Goal: Transaction & Acquisition: Download file/media

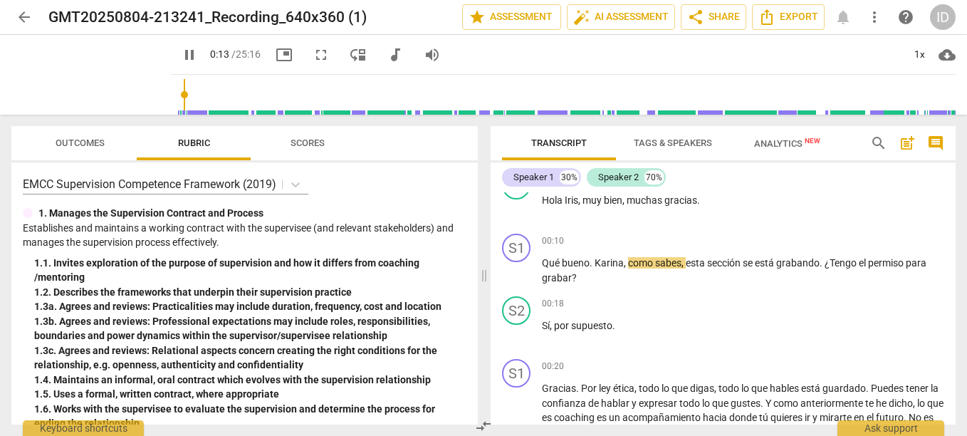
scroll to position [90, 0]
drag, startPoint x: 956, startPoint y: 203, endPoint x: 955, endPoint y: 219, distance: 16.4
click at [955, 219] on div "Transcript Tags & Speakers Analytics New search post_add comment Speaker 1 30% …" at bounding box center [726, 275] width 482 height 321
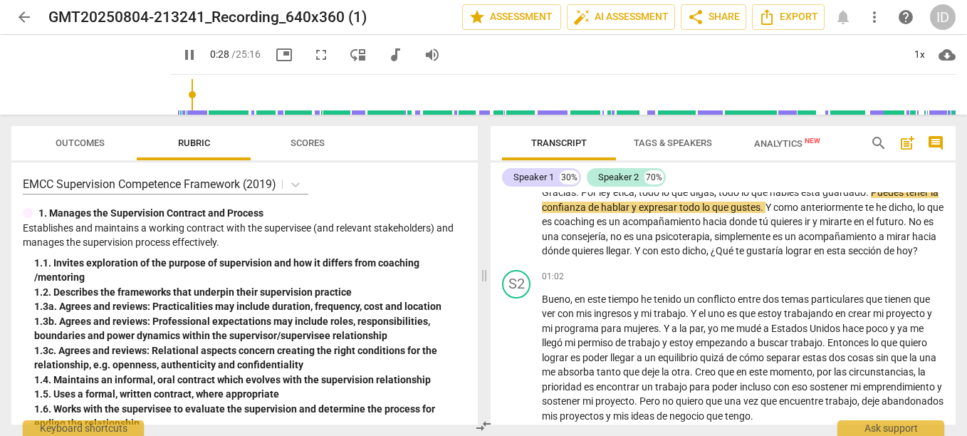
scroll to position [255, 0]
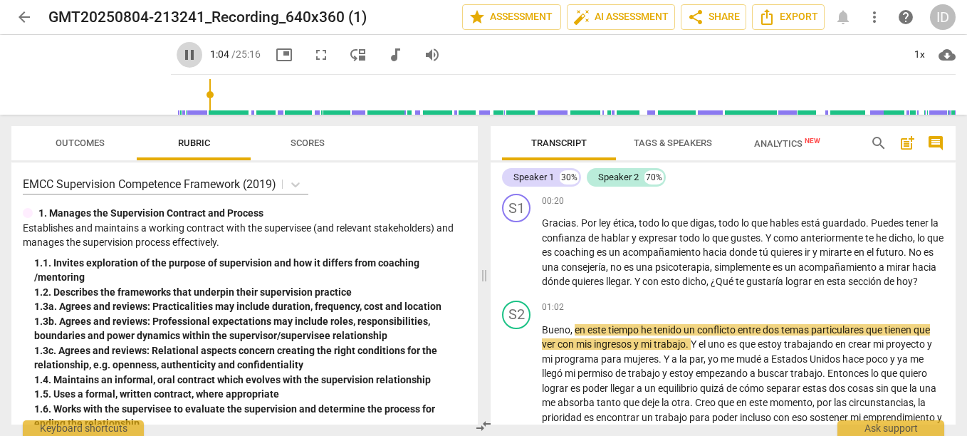
click at [181, 58] on span "pause" at bounding box center [189, 54] width 17 height 17
click at [181, 58] on span "play_arrow" at bounding box center [189, 54] width 17 height 17
drag, startPoint x: 957, startPoint y: 207, endPoint x: 955, endPoint y: 214, distance: 7.3
click at [955, 214] on div "Transcript Tags & Speakers Analytics New search post_add comment Speaker 1 30% …" at bounding box center [726, 275] width 482 height 321
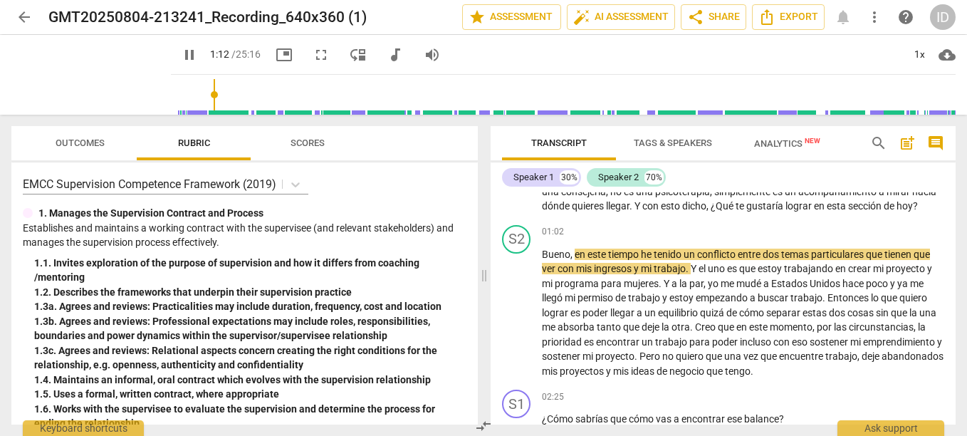
scroll to position [376, 0]
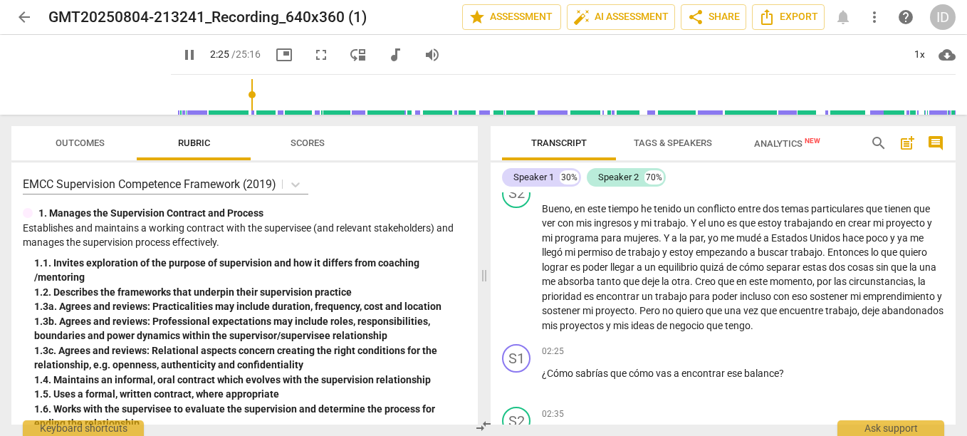
drag, startPoint x: 957, startPoint y: 220, endPoint x: 958, endPoint y: 232, distance: 12.1
click at [958, 232] on div "Transcript Tags & Speakers Analytics New search post_add comment Speaker 1 30% …" at bounding box center [726, 275] width 482 height 321
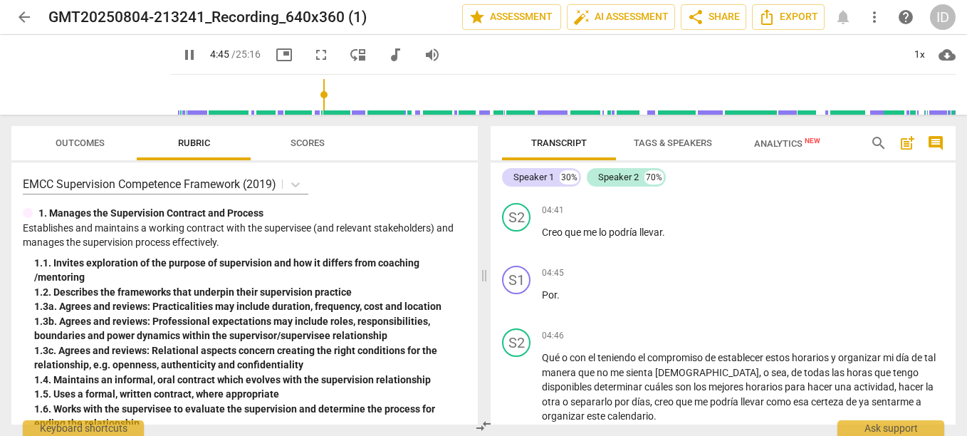
scroll to position [962, 0]
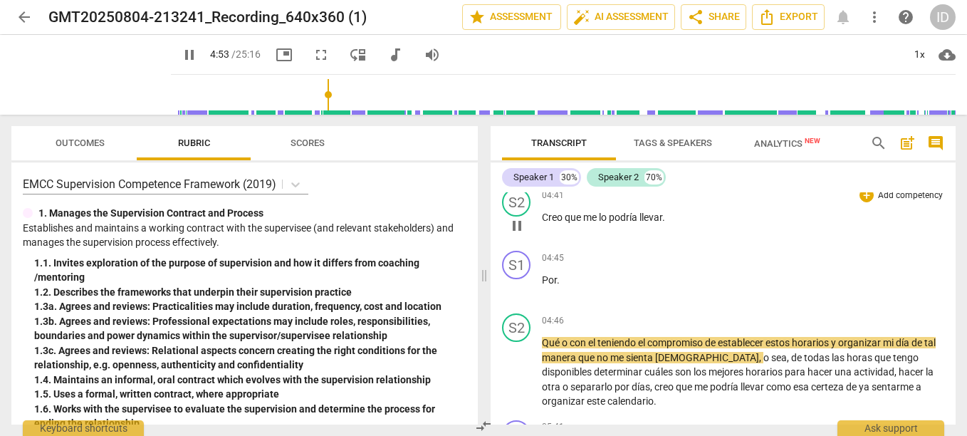
click at [674, 225] on p "Creo que me lo podría llevar ." at bounding box center [743, 217] width 402 height 15
type input "295"
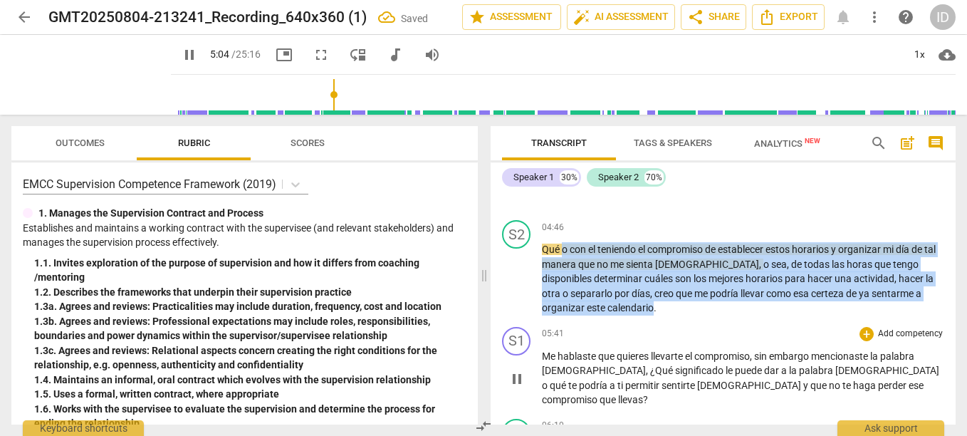
scroll to position [1072, 0]
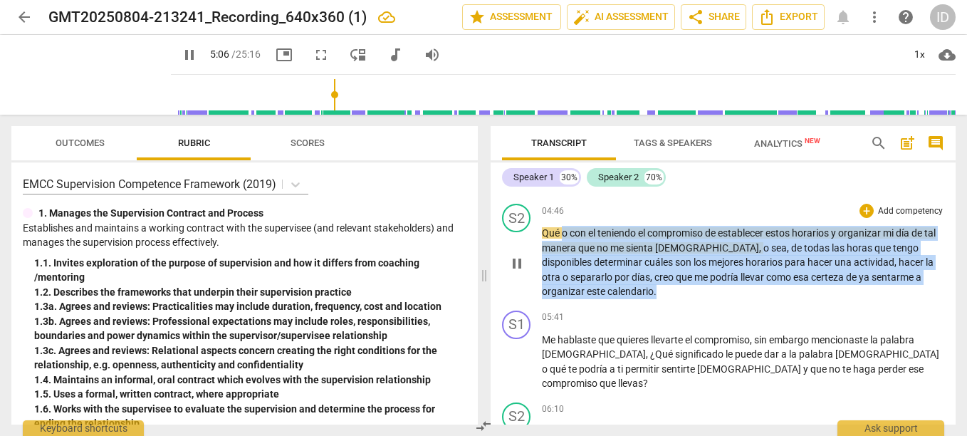
drag, startPoint x: 561, startPoint y: 355, endPoint x: 661, endPoint y: 311, distance: 109.4
click at [661, 299] on p "Qué o con el teniendo el compromiso de establecer estos horarios y organizar mi…" at bounding box center [743, 262] width 402 height 73
type input "308"
paste p
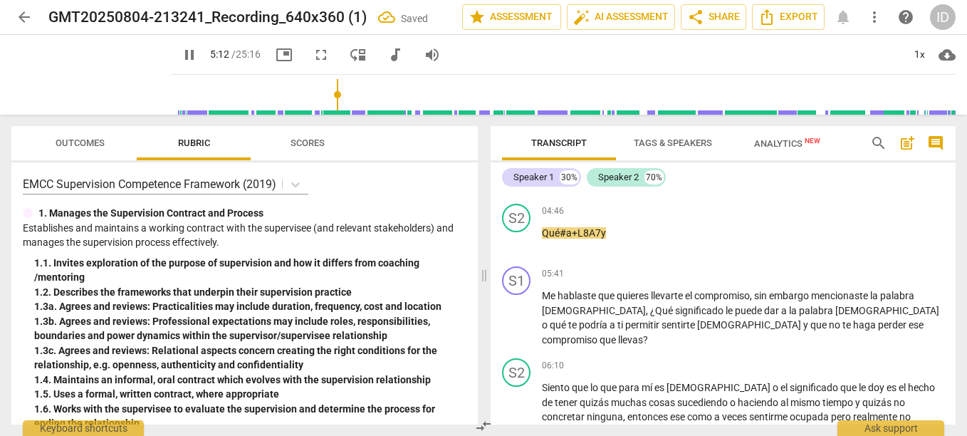
type input "313"
click at [350, 53] on span "move_down" at bounding box center [358, 54] width 17 height 17
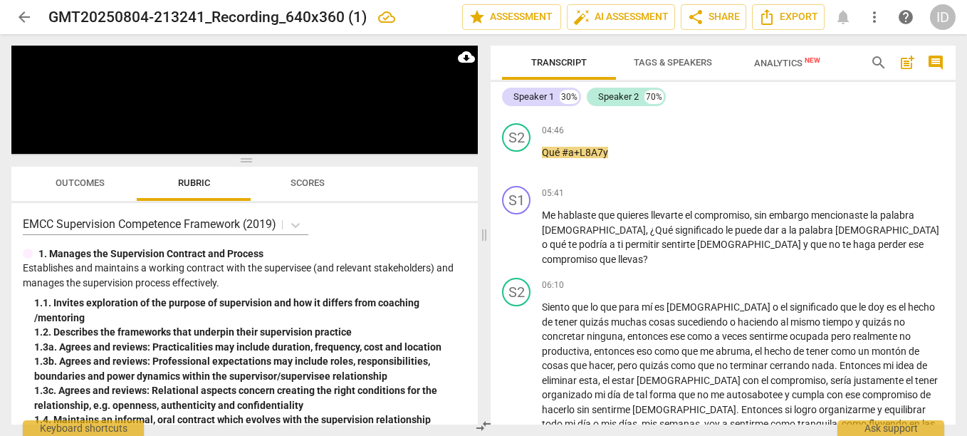
drag, startPoint x: 950, startPoint y: 191, endPoint x: 956, endPoint y: 212, distance: 21.4
click at [956, 212] on div "Transcript Tags & Speakers Analytics New search post_add comment Speaker 1 30% …" at bounding box center [726, 235] width 482 height 402
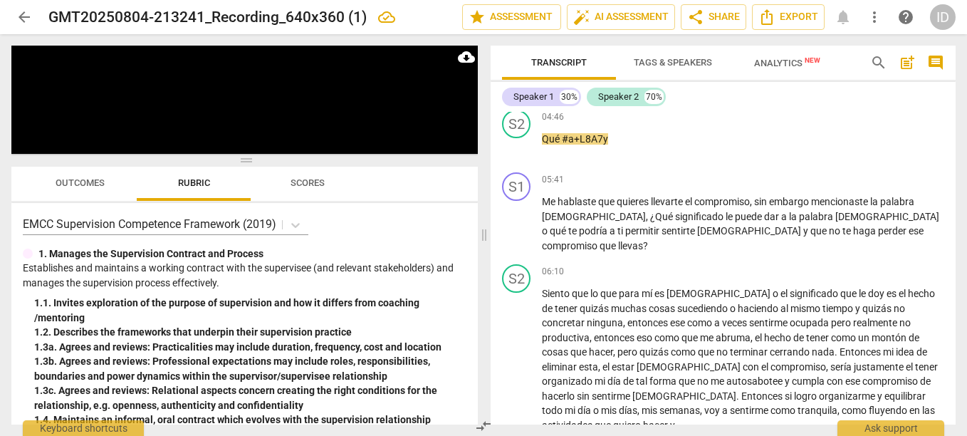
scroll to position [952, 0]
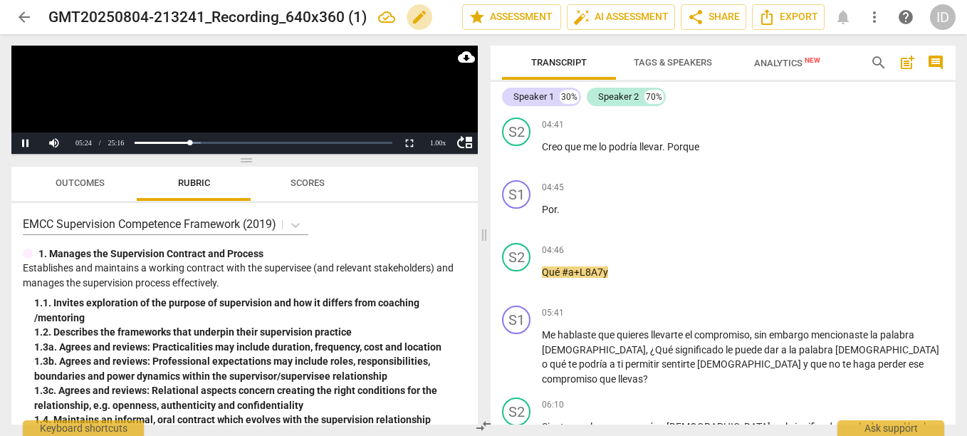
click at [417, 17] on span "edit" at bounding box center [419, 17] width 17 height 17
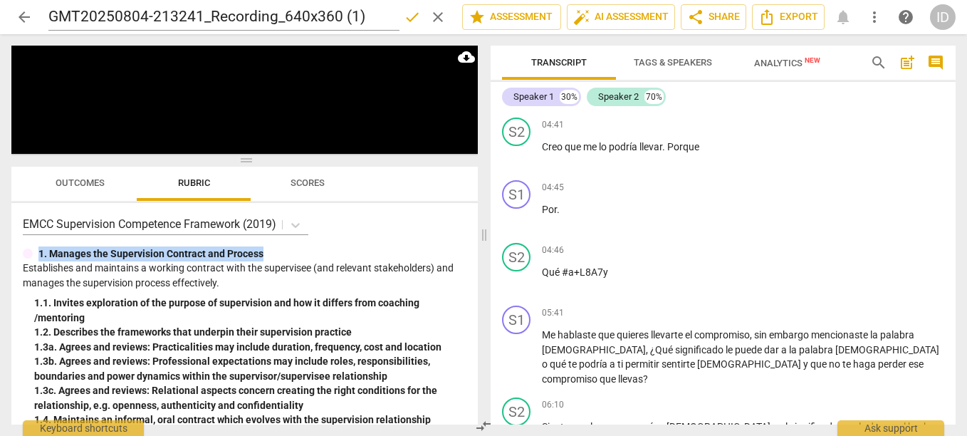
drag, startPoint x: 472, startPoint y: 217, endPoint x: 474, endPoint y: 236, distance: 20.1
click at [474, 236] on div "EMCC Supervision Competence Framework (2019) 1. Manages the Supervision Contrac…" at bounding box center [244, 314] width 467 height 222
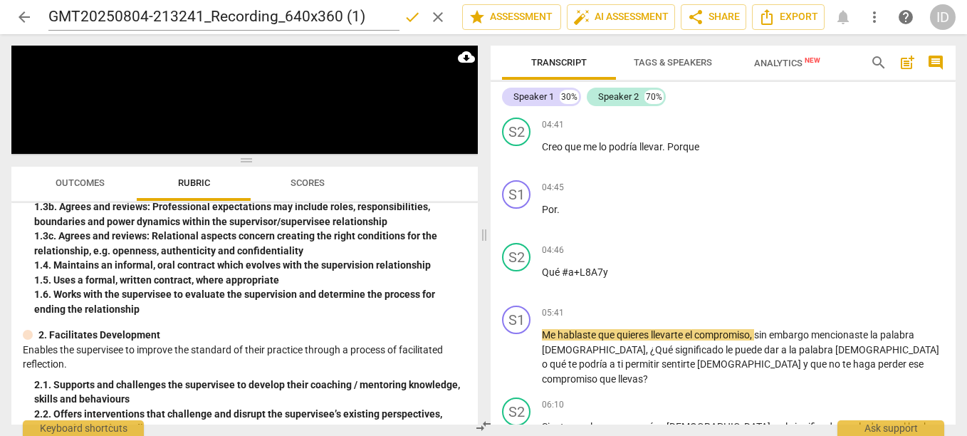
scroll to position [160, 0]
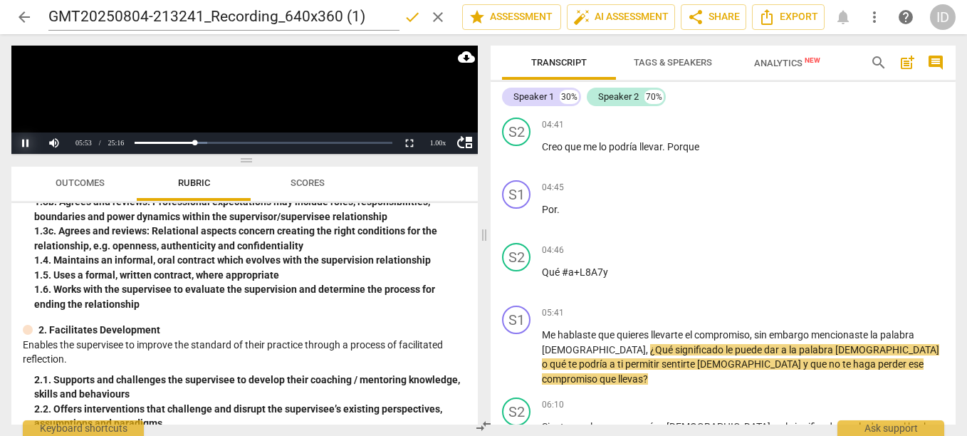
click at [21, 142] on button "Pause" at bounding box center [25, 142] width 28 height 21
click at [632, 13] on span "auto_fix_high AI Assessment" at bounding box center [620, 17] width 95 height 17
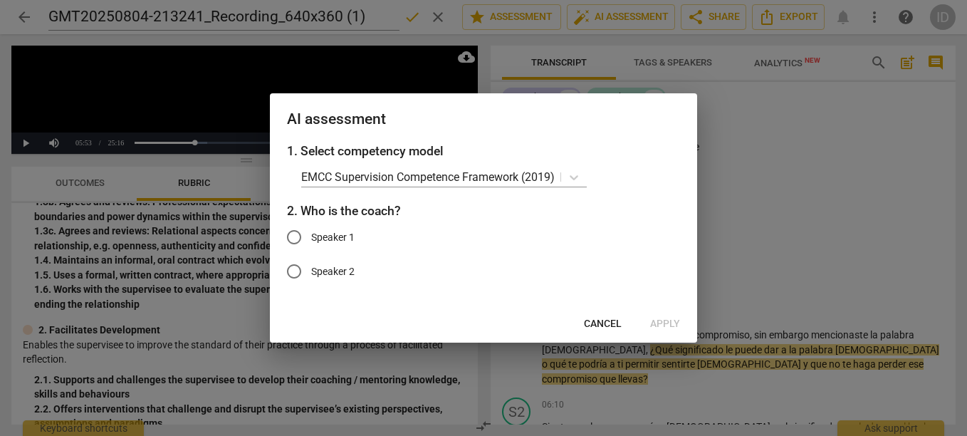
click at [328, 268] on span "Speaker 2" at bounding box center [332, 271] width 43 height 15
click at [311, 268] on input "Speaker 2" at bounding box center [294, 271] width 34 height 34
radio input "true"
click at [607, 326] on span "Cancel" at bounding box center [603, 324] width 38 height 14
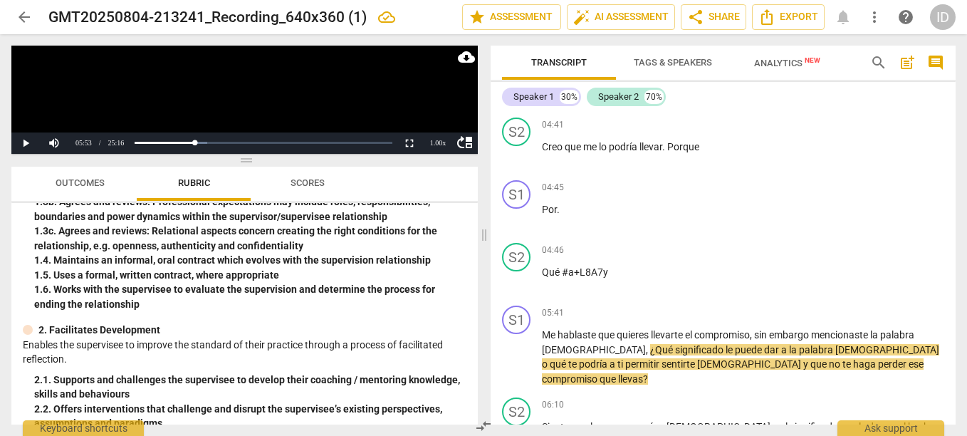
click at [28, 16] on span "arrow_back" at bounding box center [24, 17] width 17 height 17
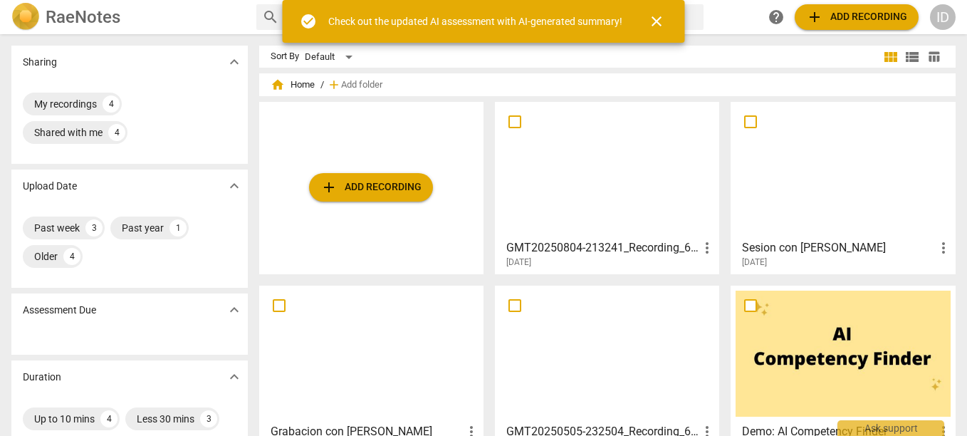
click at [577, 209] on div at bounding box center [607, 170] width 214 height 126
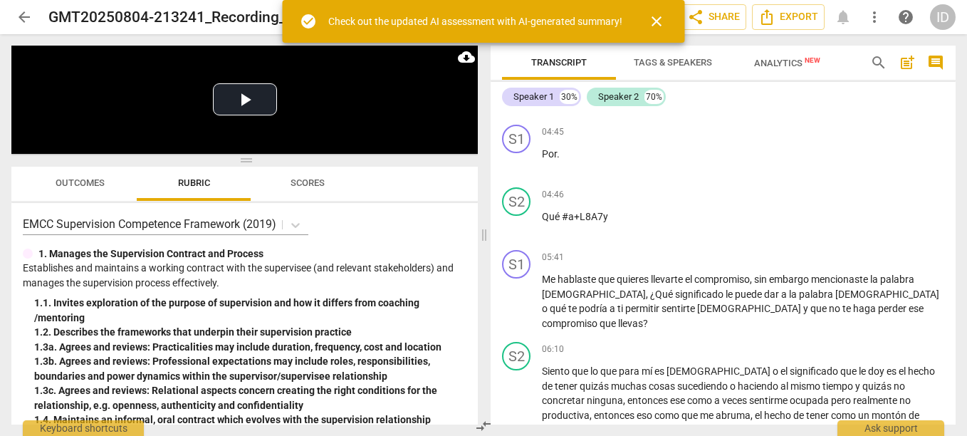
scroll to position [1019, 0]
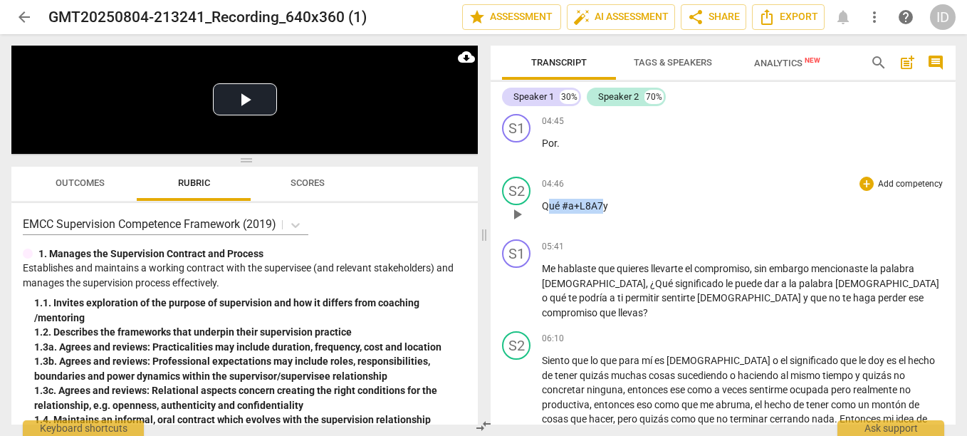
drag, startPoint x: 603, startPoint y: 220, endPoint x: 546, endPoint y: 214, distance: 57.3
click at [546, 214] on p "Qué #a+L8A7y" at bounding box center [743, 206] width 402 height 15
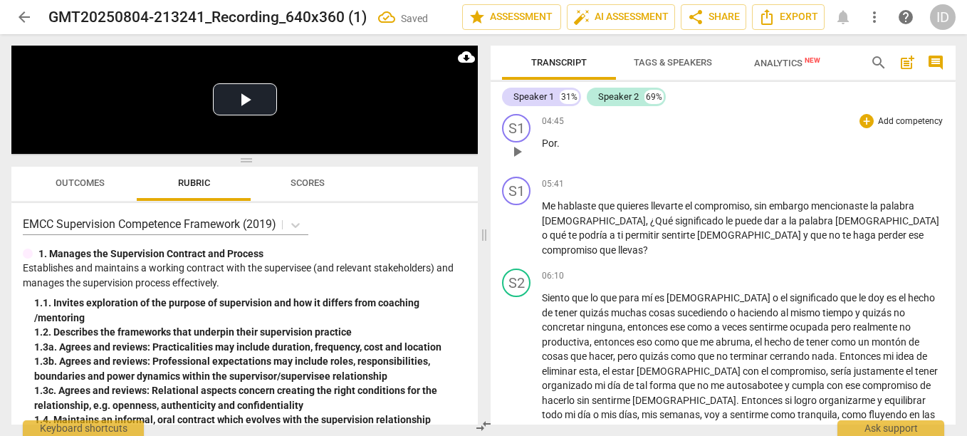
click at [560, 151] on p "Por ." at bounding box center [743, 143] width 402 height 15
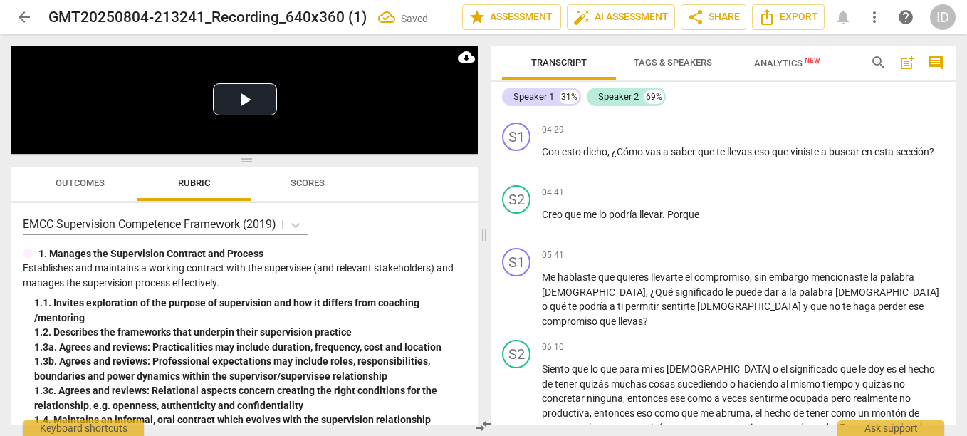
scroll to position [885, 0]
click at [264, 99] on button "Play Video" at bounding box center [245, 99] width 64 height 32
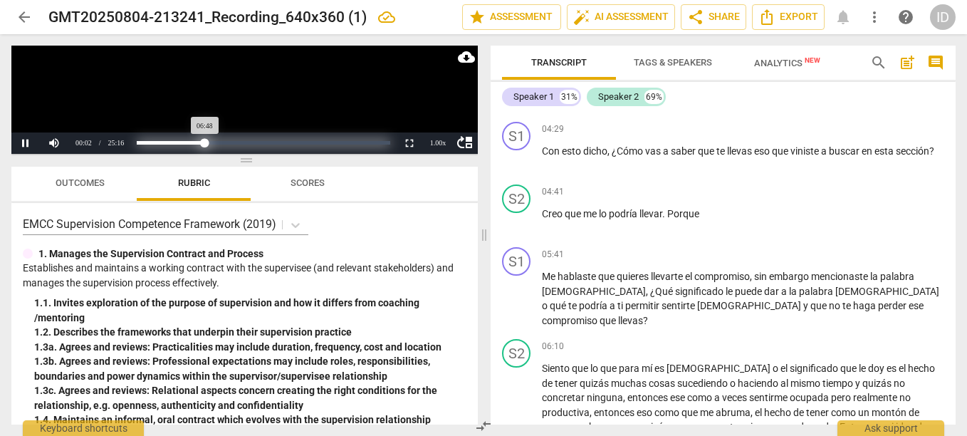
drag, startPoint x: 140, startPoint y: 144, endPoint x: 205, endPoint y: 135, distance: 65.4
click at [205, 135] on div "Loaded : 0% Progress : 26.97%" at bounding box center [263, 142] width 264 height 21
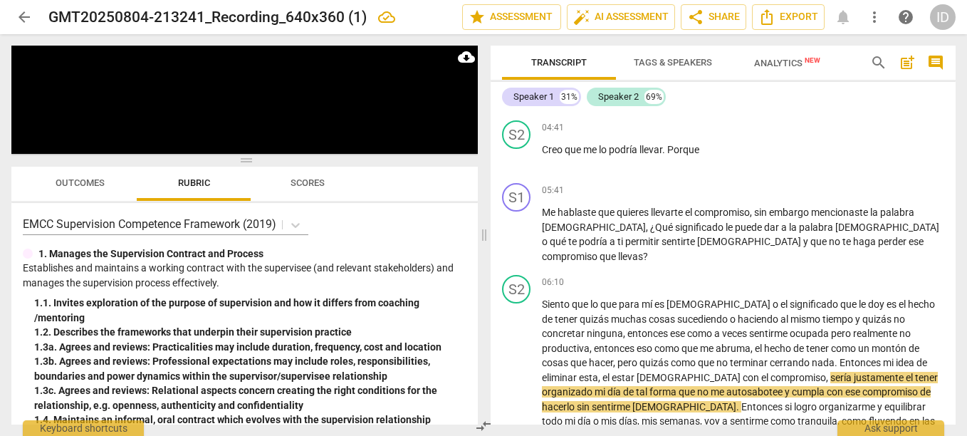
scroll to position [929, 0]
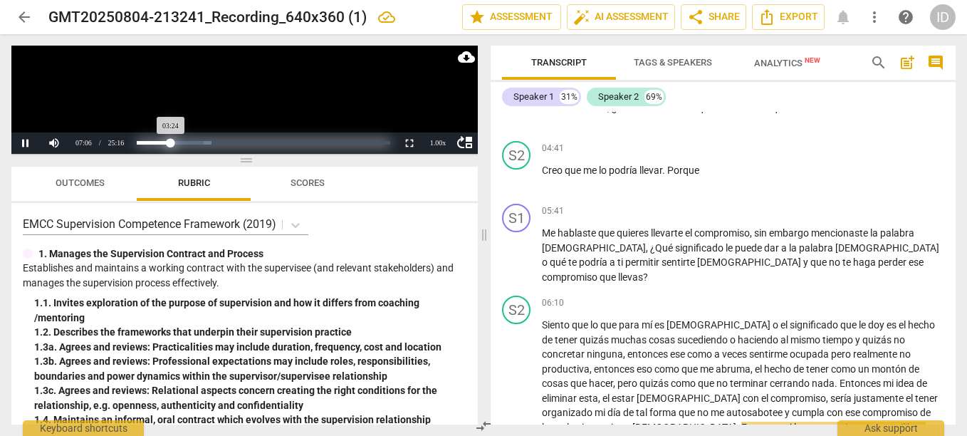
drag, startPoint x: 207, startPoint y: 139, endPoint x: 171, endPoint y: 147, distance: 37.2
click at [171, 145] on div "Progress : 13.48%" at bounding box center [154, 143] width 34 height 4
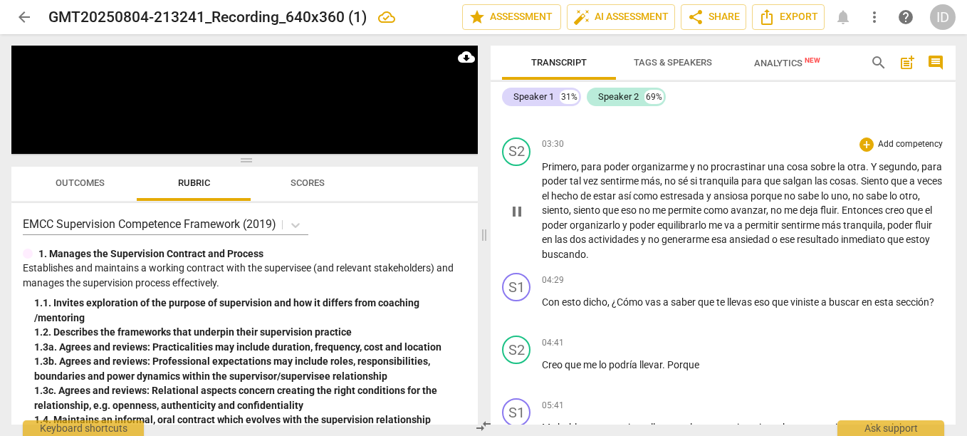
drag, startPoint x: 950, startPoint y: 167, endPoint x: 950, endPoint y: 157, distance: 9.3
click at [950, 157] on div "S2 play_arrow pause 03:30 + Add competency keyboard_arrow_right Primero , para …" at bounding box center [723, 200] width 465 height 136
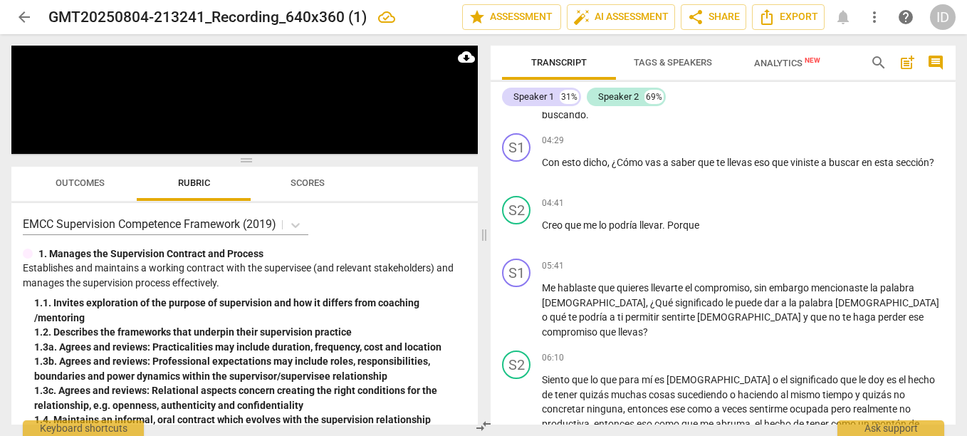
scroll to position [875, 0]
click at [865, 209] on div "+" at bounding box center [867, 202] width 14 height 14
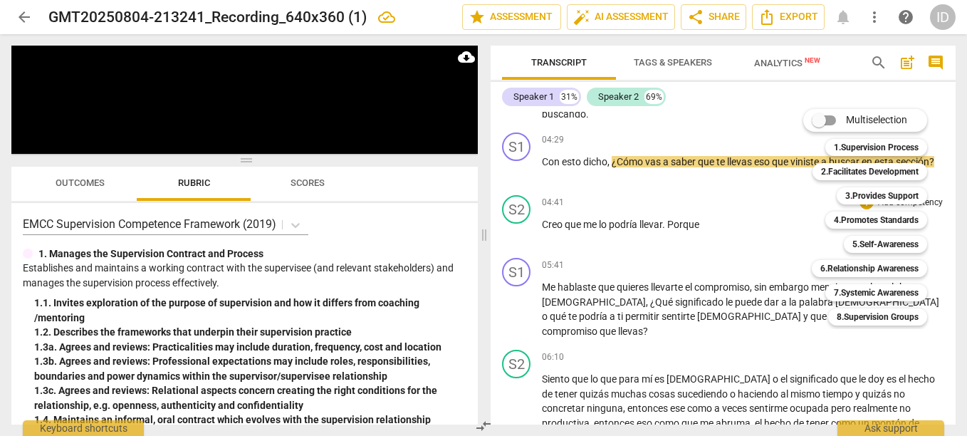
click at [599, 184] on div at bounding box center [483, 218] width 967 height 436
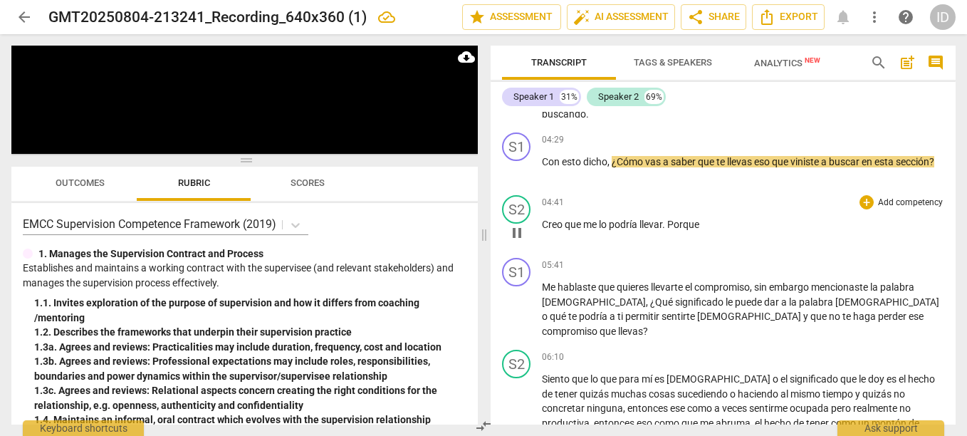
click at [707, 232] on p "Creo que me lo podría llevar . Porque" at bounding box center [743, 224] width 402 height 15
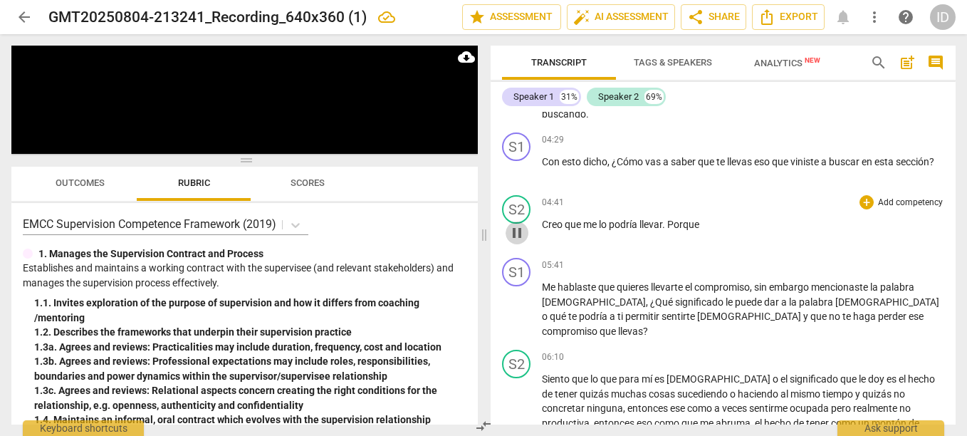
click at [518, 241] on span "pause" at bounding box center [517, 232] width 17 height 17
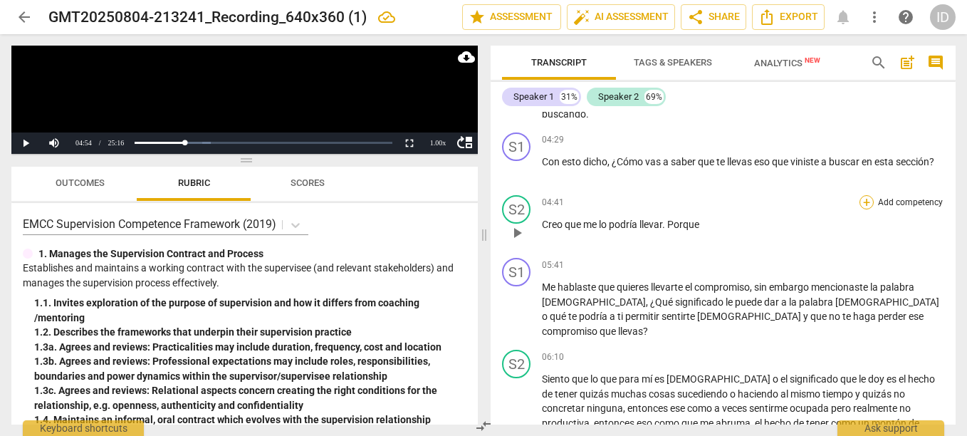
click at [860, 209] on div "+" at bounding box center [867, 202] width 14 height 14
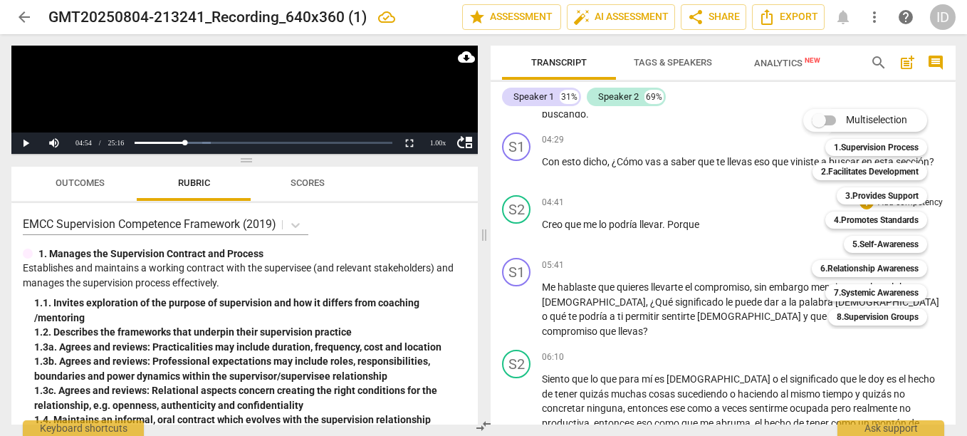
click at [820, 115] on input "Multiselection" at bounding box center [819, 120] width 34 height 34
checkbox input "true"
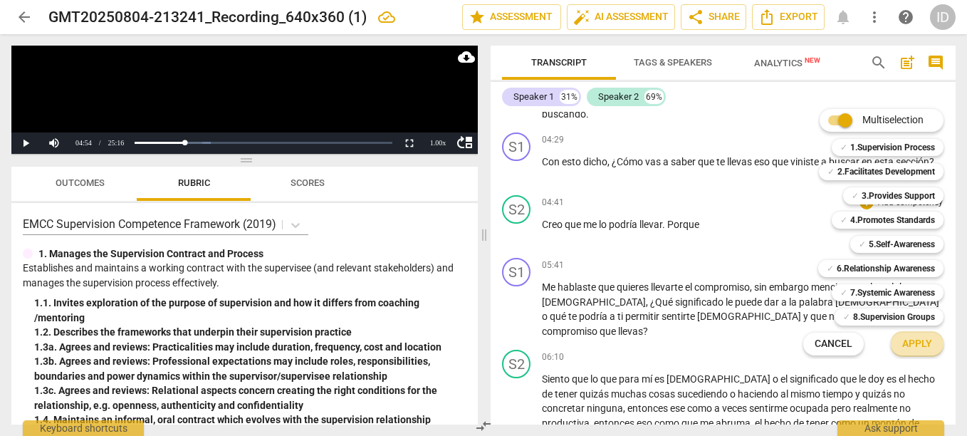
click at [907, 337] on span "Apply" at bounding box center [918, 344] width 30 height 14
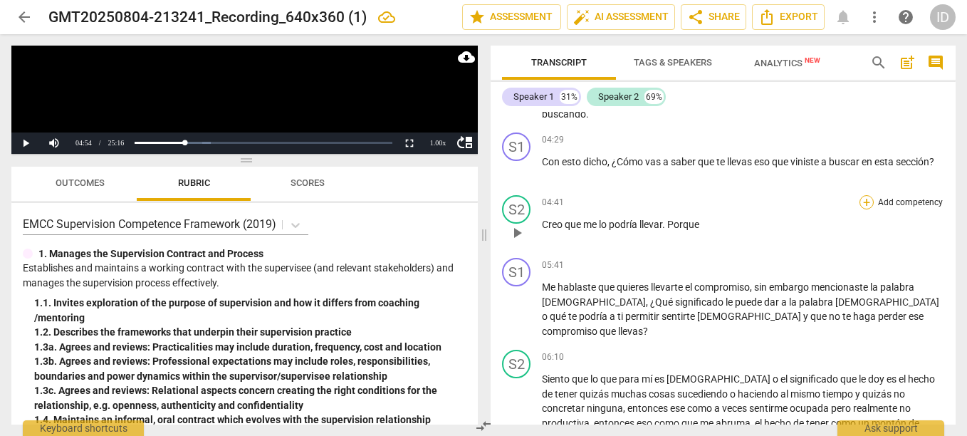
click at [864, 209] on div "+" at bounding box center [867, 202] width 14 height 14
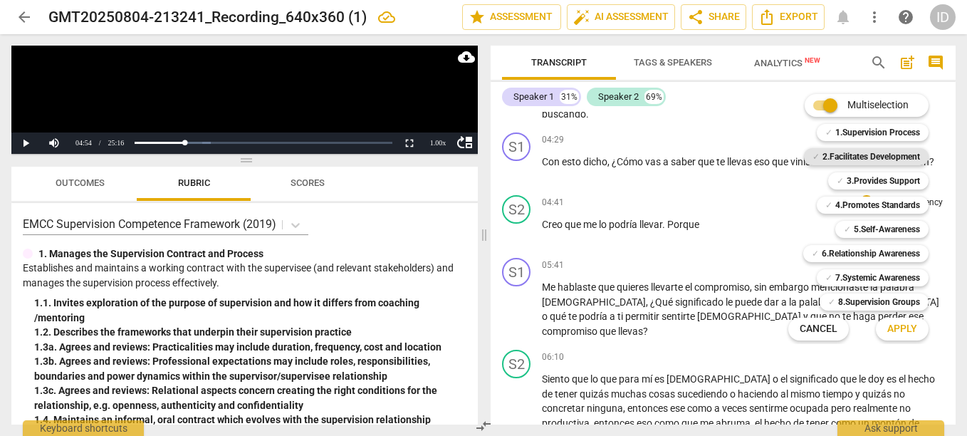
click at [889, 155] on b "2.Facilitates Development" at bounding box center [872, 156] width 98 height 17
click at [893, 325] on span "Apply" at bounding box center [903, 329] width 30 height 14
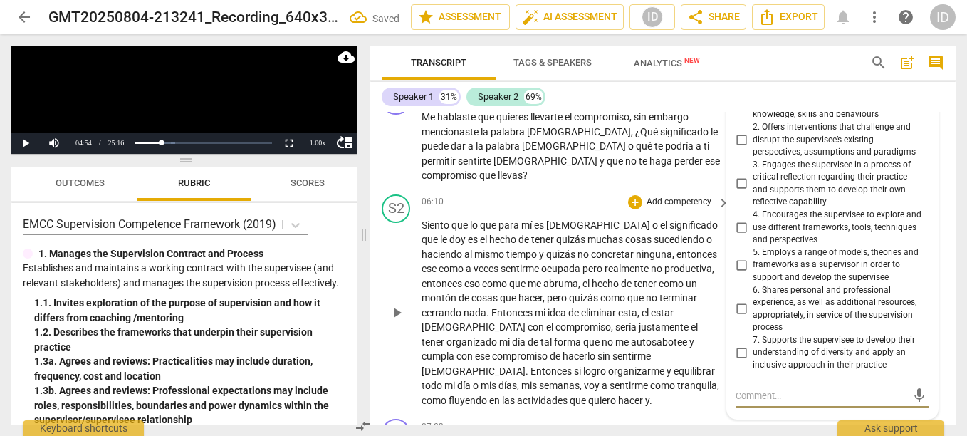
scroll to position [1159, 0]
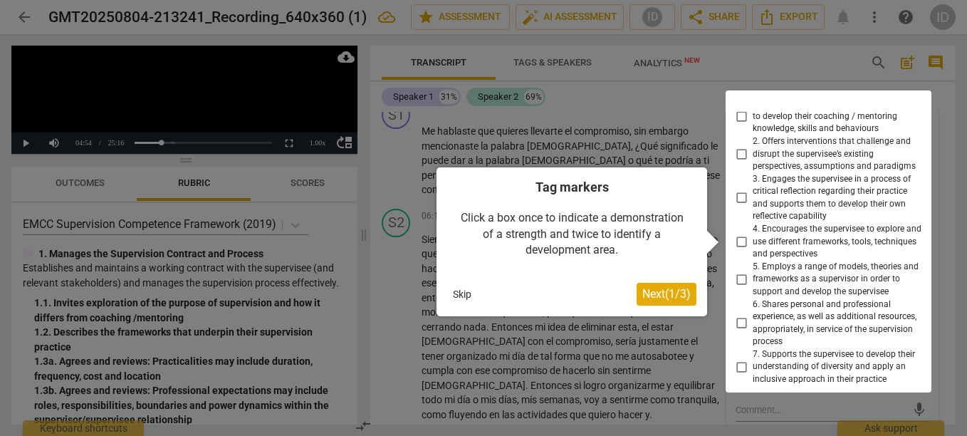
click at [464, 285] on button "Skip" at bounding box center [462, 294] width 30 height 21
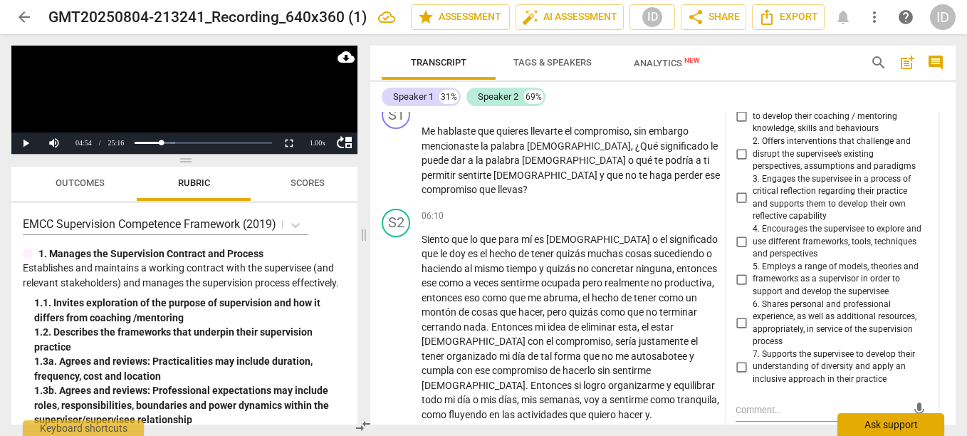
click at [880, 423] on div "Ask support" at bounding box center [891, 424] width 107 height 23
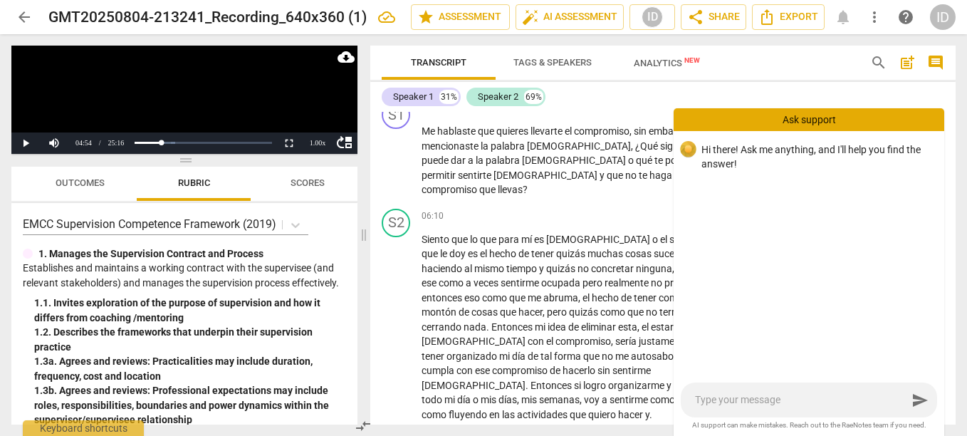
click at [748, 98] on div "Speaker 1 31% Speaker 2 69%" at bounding box center [663, 97] width 563 height 24
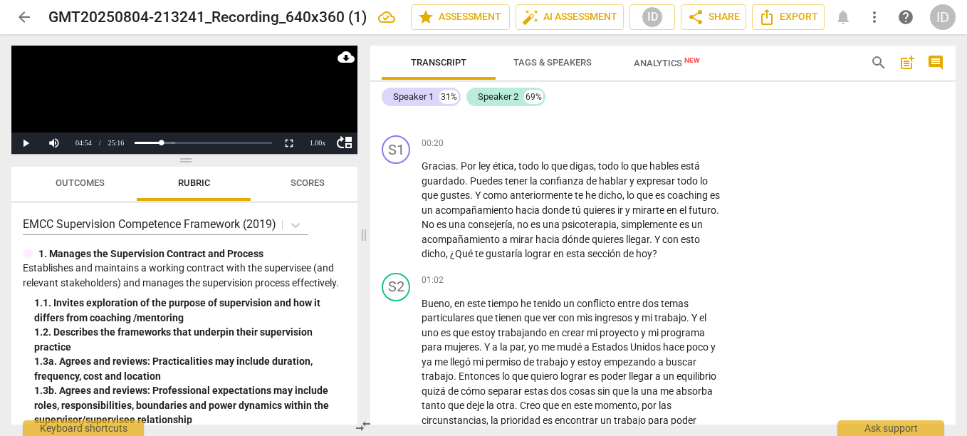
scroll to position [0, 0]
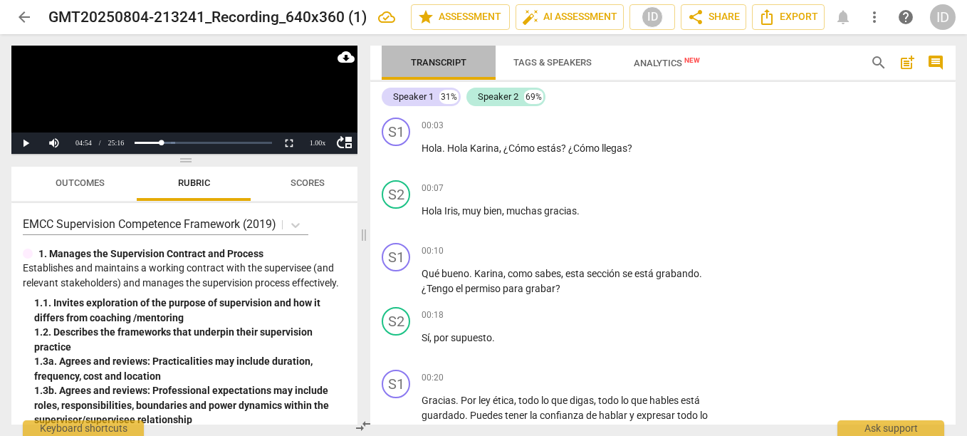
click at [438, 66] on span "Transcript" at bounding box center [439, 62] width 56 height 11
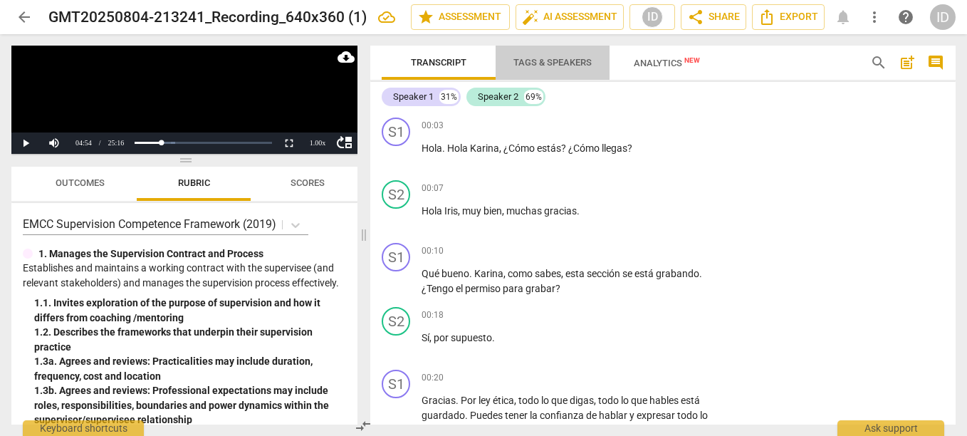
click at [546, 61] on span "Tags & Speakers" at bounding box center [553, 62] width 78 height 11
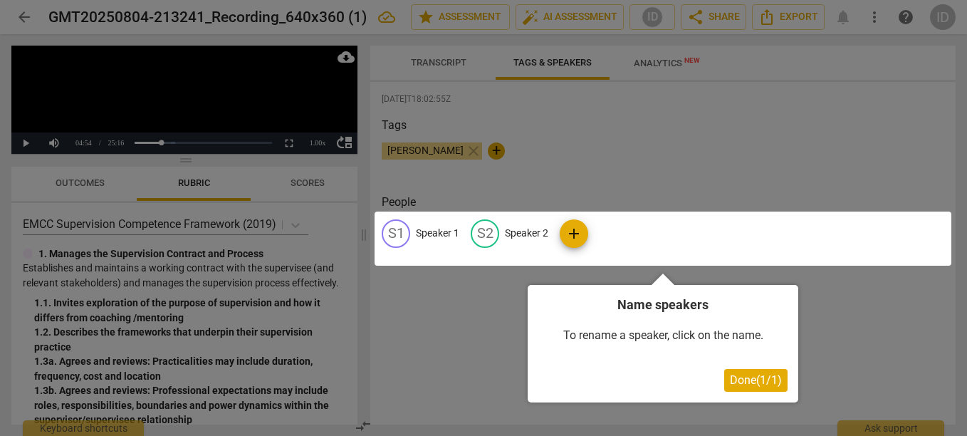
click at [501, 234] on div at bounding box center [663, 239] width 577 height 54
click at [538, 118] on div at bounding box center [483, 218] width 967 height 436
click at [586, 88] on div at bounding box center [483, 218] width 967 height 436
click at [645, 59] on div at bounding box center [483, 218] width 967 height 436
click at [744, 386] on button "Done ( 1 / 1 )" at bounding box center [755, 380] width 63 height 23
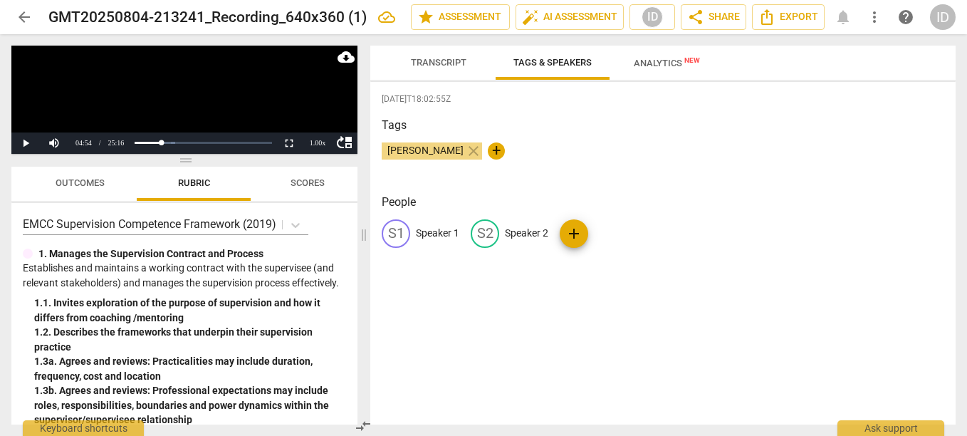
click at [655, 63] on span "Analytics New" at bounding box center [667, 63] width 66 height 11
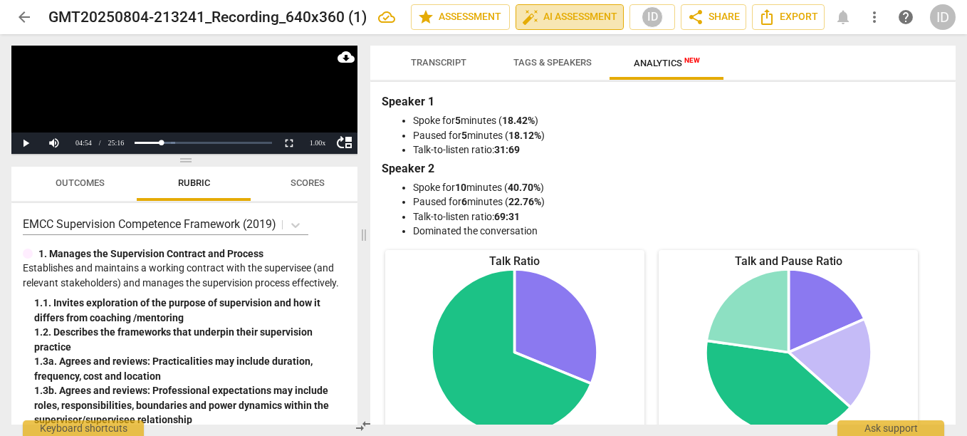
click at [576, 24] on span "auto_fix_high AI Assessment" at bounding box center [569, 17] width 95 height 17
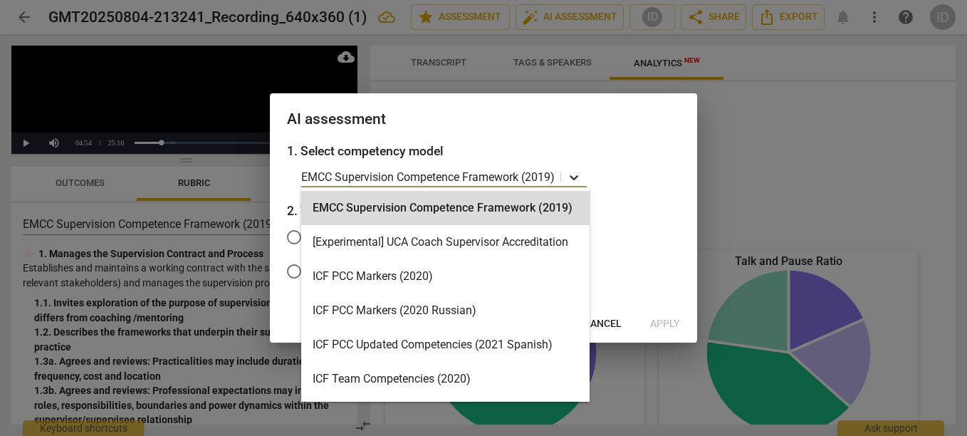
click at [572, 173] on icon at bounding box center [574, 177] width 14 height 14
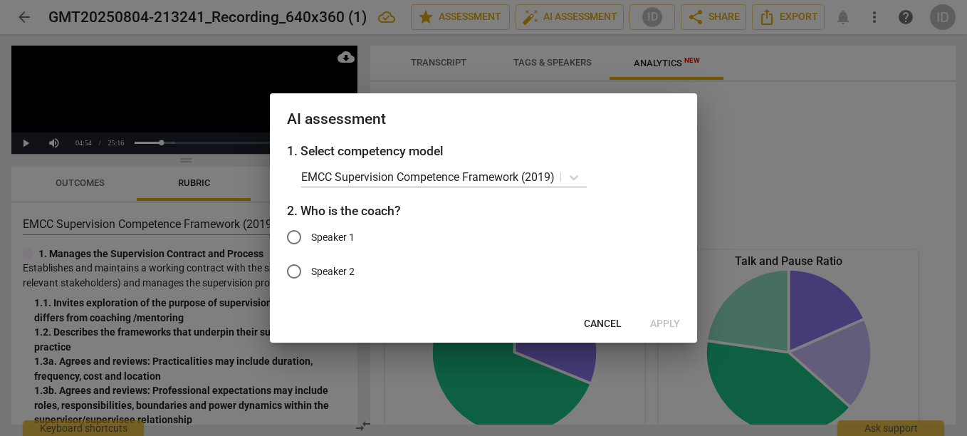
click at [625, 90] on div at bounding box center [483, 218] width 967 height 436
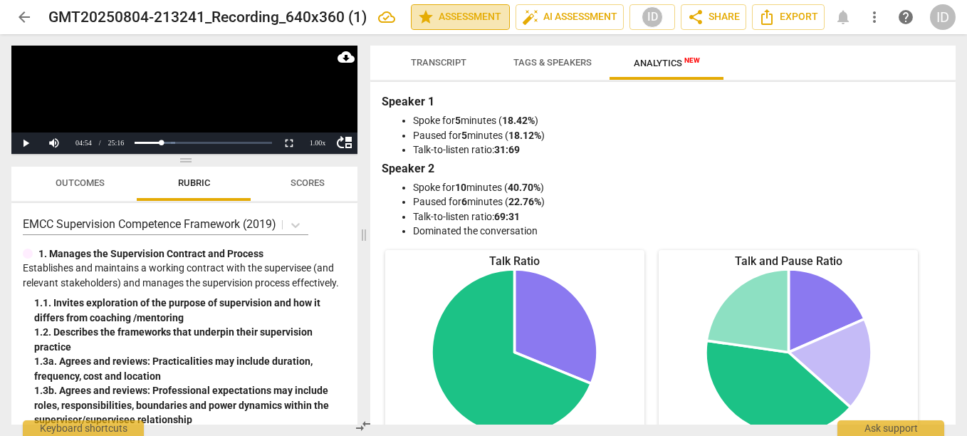
click at [477, 17] on span "star Assessment" at bounding box center [460, 17] width 86 height 17
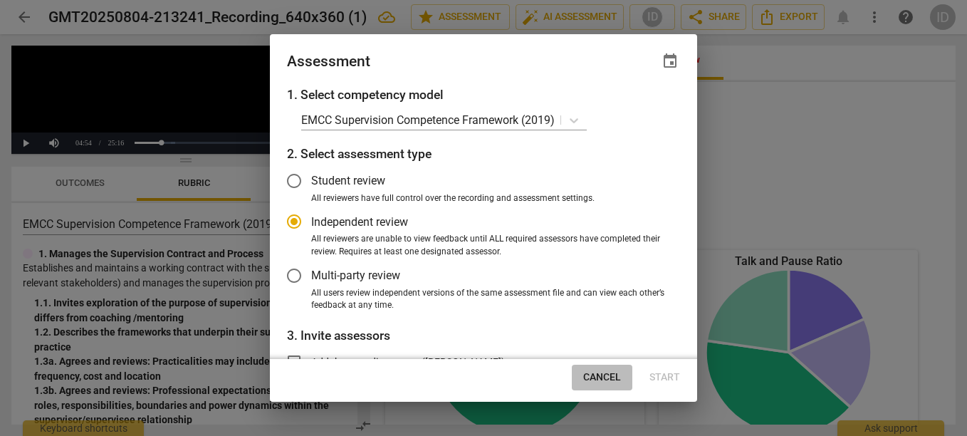
click at [605, 371] on span "Cancel" at bounding box center [602, 377] width 38 height 14
radio input "false"
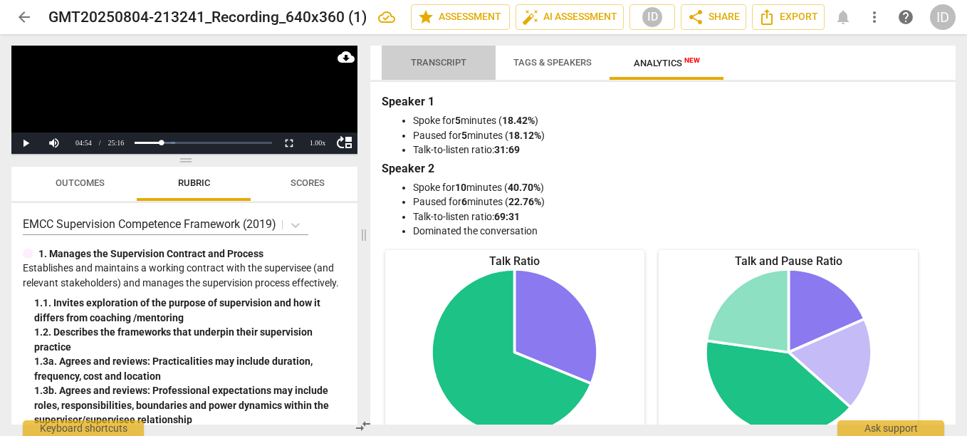
click at [457, 53] on span "Transcript" at bounding box center [439, 62] width 90 height 19
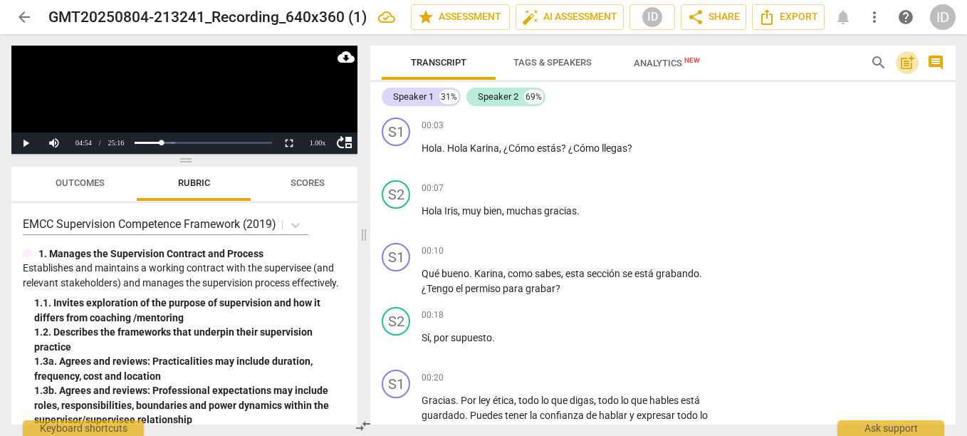
click at [906, 61] on span "post_add" at bounding box center [907, 62] width 17 height 17
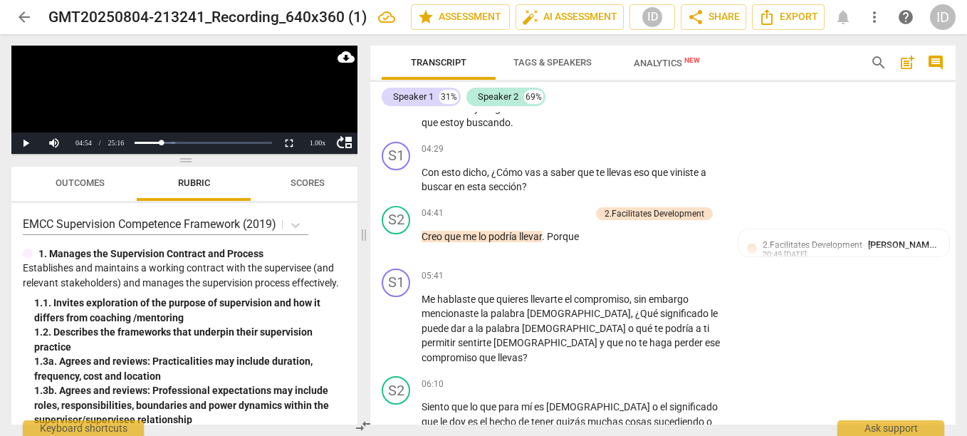
scroll to position [1024, 0]
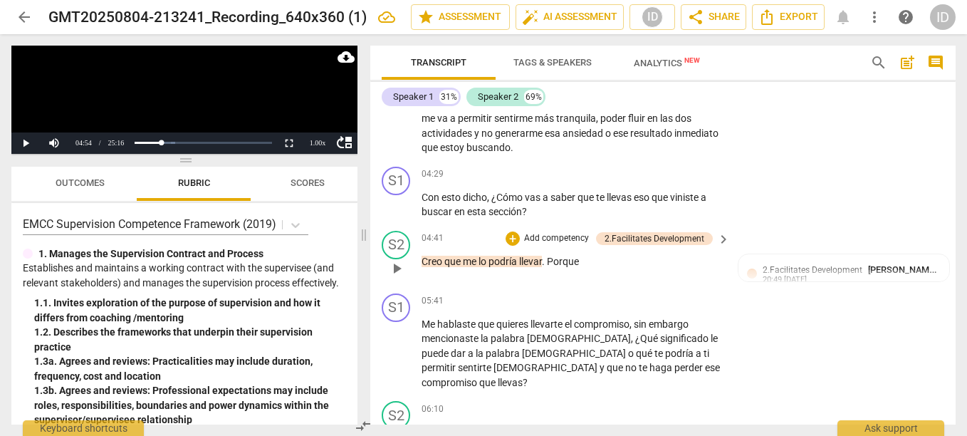
click at [595, 260] on p "Creo que me lo podría llevar . Porque" at bounding box center [572, 261] width 301 height 15
click at [508, 234] on div "+" at bounding box center [513, 239] width 14 height 14
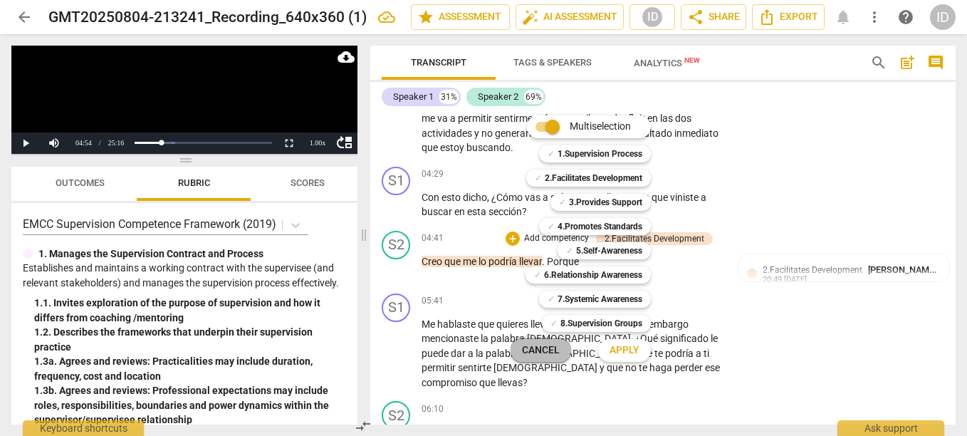
click at [553, 345] on span "Cancel" at bounding box center [541, 350] width 38 height 14
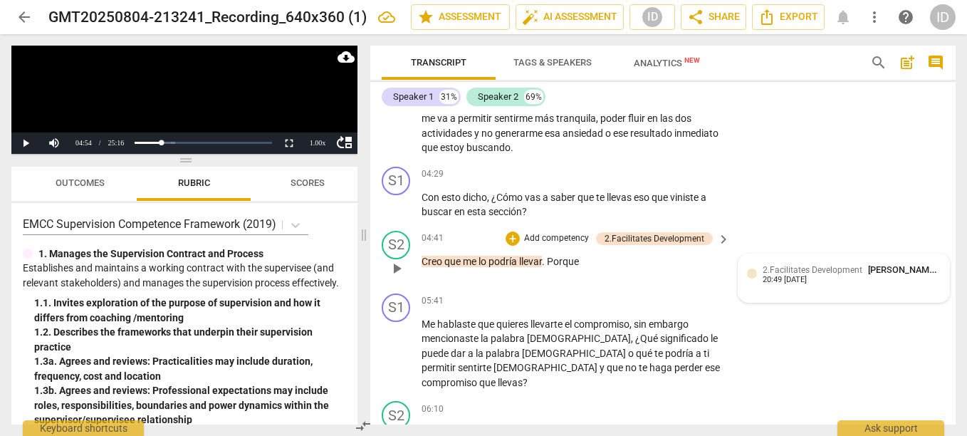
click at [765, 265] on span "2.Facilitates Development" at bounding box center [813, 270] width 100 height 10
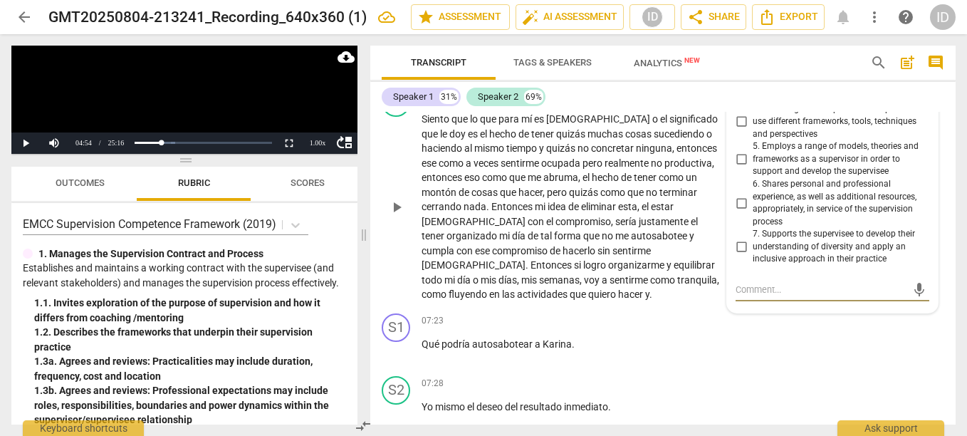
scroll to position [1324, 0]
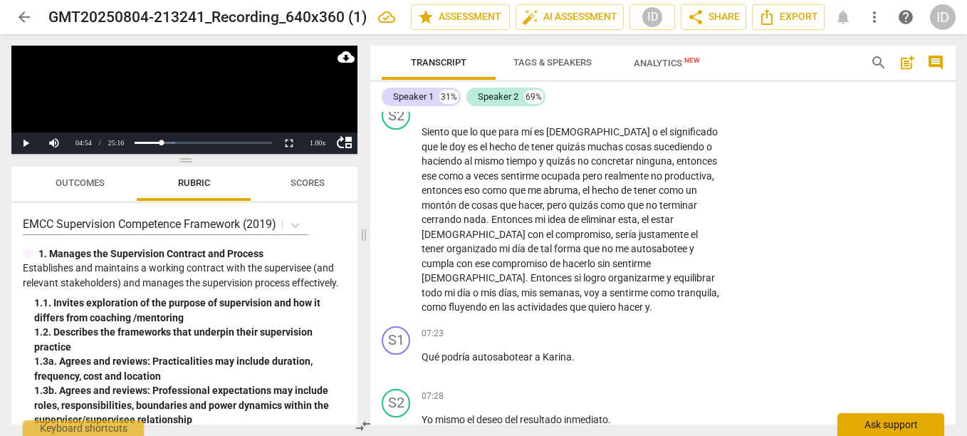
click at [863, 425] on div "Ask support" at bounding box center [891, 424] width 107 height 23
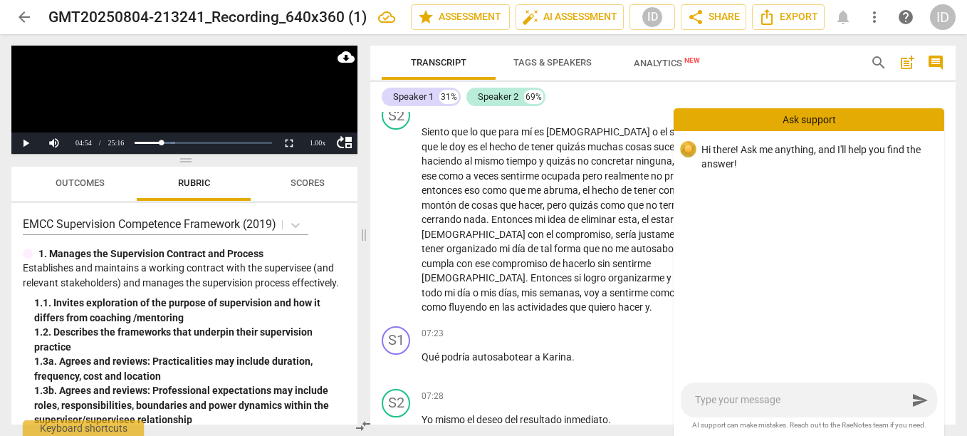
click at [795, 118] on div "Ask support" at bounding box center [809, 119] width 271 height 23
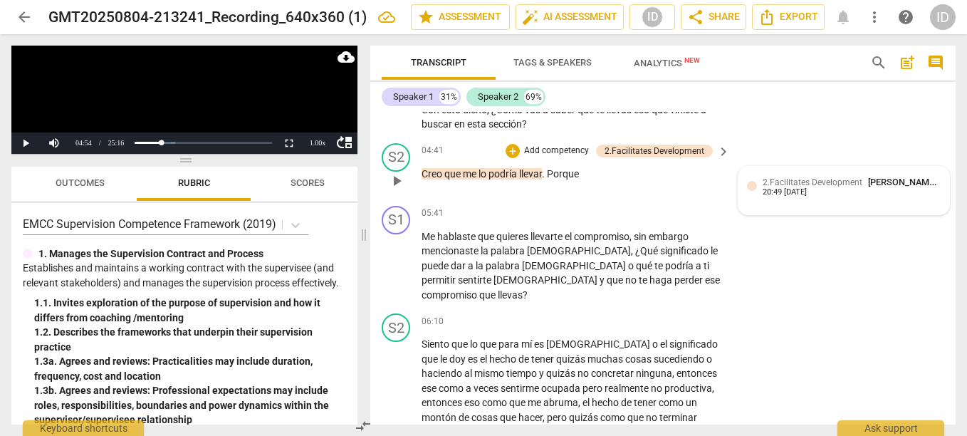
scroll to position [1024, 0]
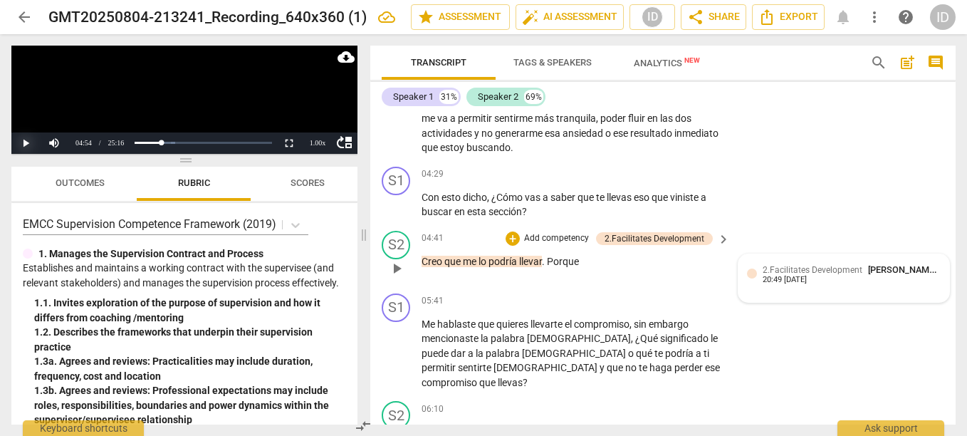
click at [21, 144] on button "Play" at bounding box center [25, 142] width 28 height 21
click at [159, 141] on div "Progress : 16.58%" at bounding box center [148, 143] width 22 height 4
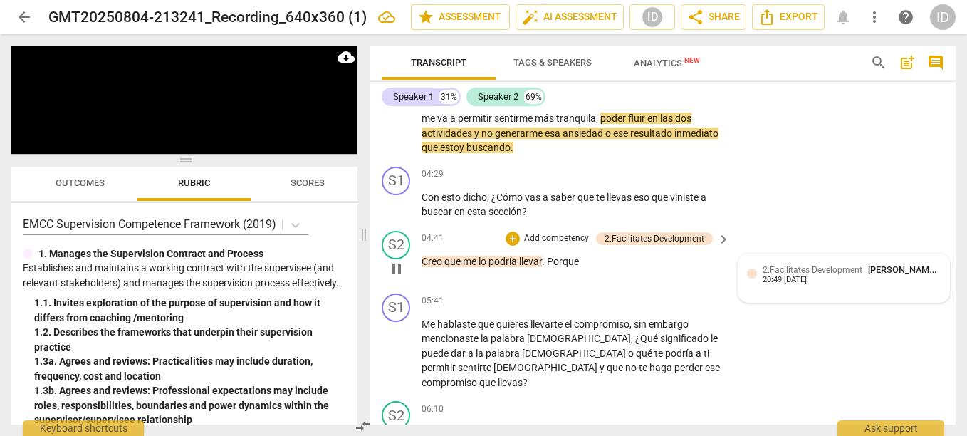
click at [585, 264] on p "Creo que me lo podría llevar . Porque" at bounding box center [572, 261] width 301 height 15
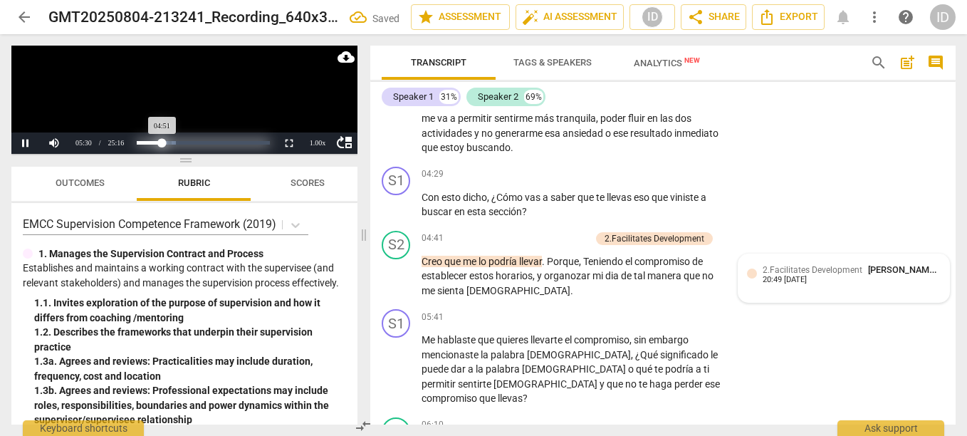
click at [162, 144] on div "Progress : 19.25%" at bounding box center [150, 143] width 26 height 4
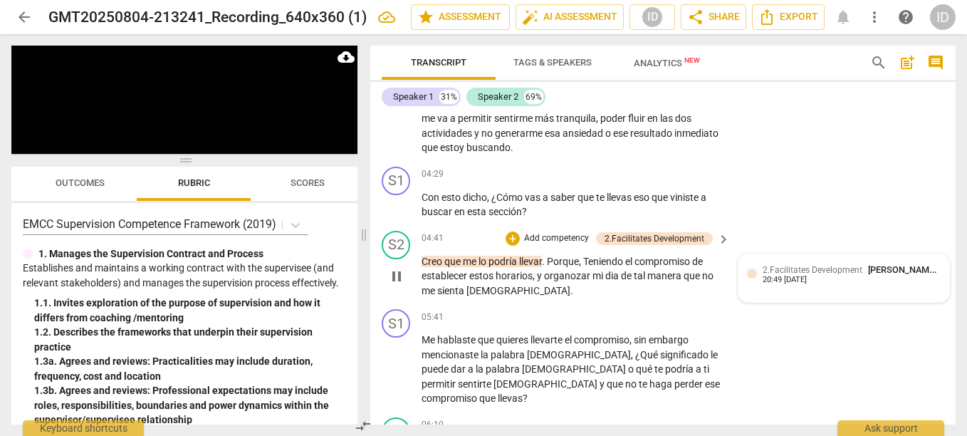
click at [573, 276] on span "organozar" at bounding box center [568, 275] width 48 height 11
click at [571, 290] on span "." at bounding box center [572, 290] width 3 height 11
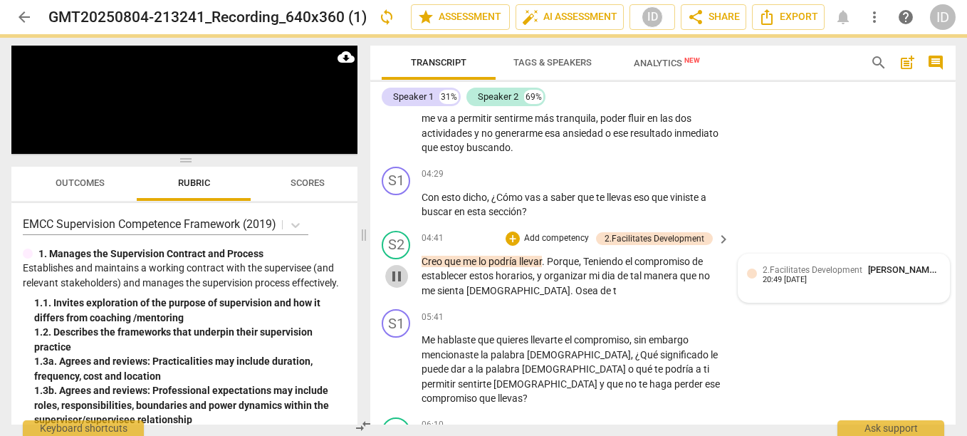
click at [393, 276] on span "pause" at bounding box center [396, 276] width 17 height 17
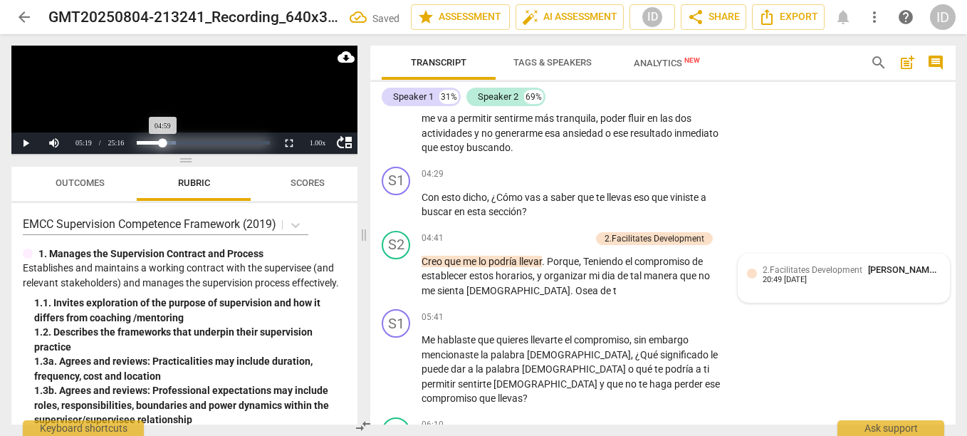
click at [163, 145] on div "Progress : 19.79%" at bounding box center [150, 143] width 26 height 4
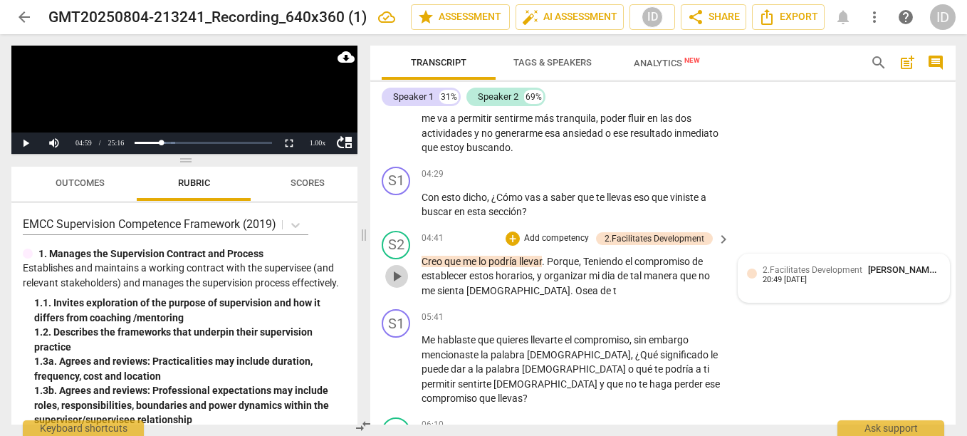
click at [395, 279] on span "play_arrow" at bounding box center [396, 276] width 17 height 17
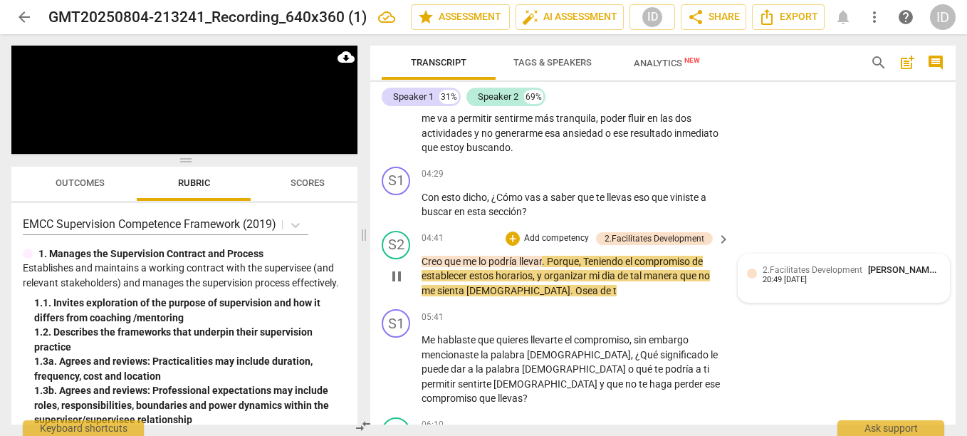
click at [574, 288] on p "Creo que me lo podría llevar . Porque , Teniendo el compromiso de establecer es…" at bounding box center [572, 276] width 301 height 44
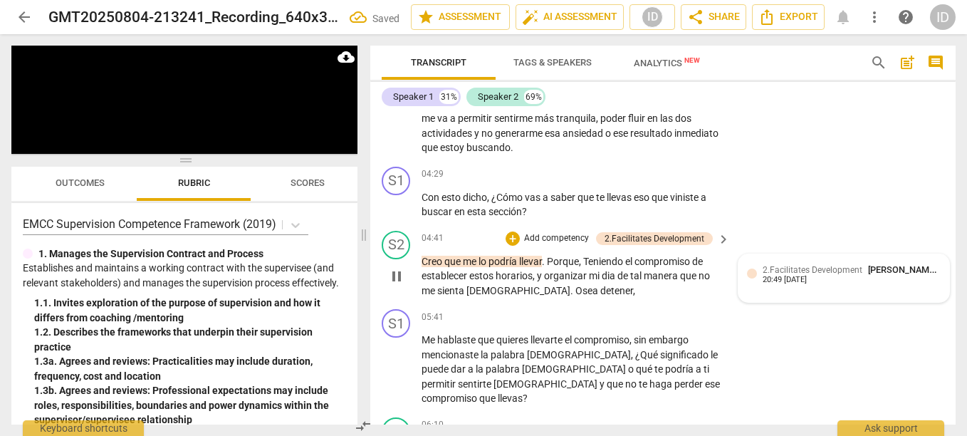
click at [571, 288] on span "." at bounding box center [573, 290] width 5 height 11
click at [600, 290] on span "de tener," at bounding box center [617, 290] width 35 height 11
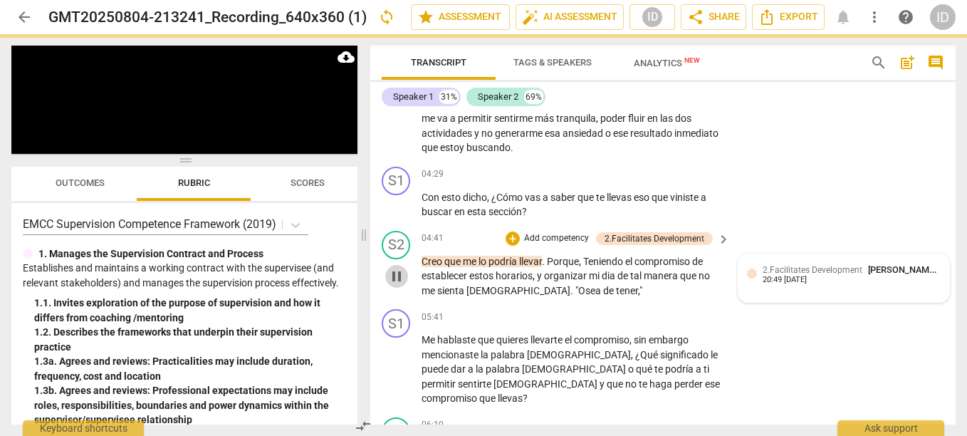
click at [400, 282] on span "pause" at bounding box center [396, 276] width 17 height 17
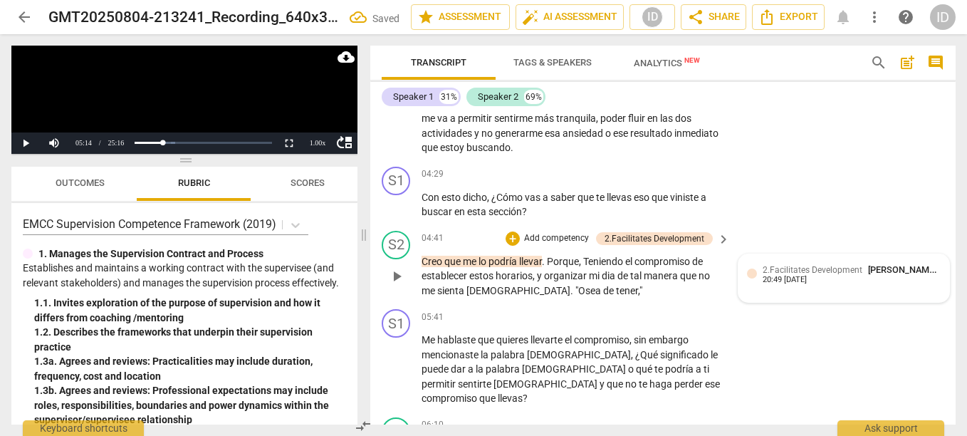
click at [591, 289] on p "Creo que me lo podría llevar . Porque , Teniendo el compromiso de establecer es…" at bounding box center [572, 276] width 301 height 44
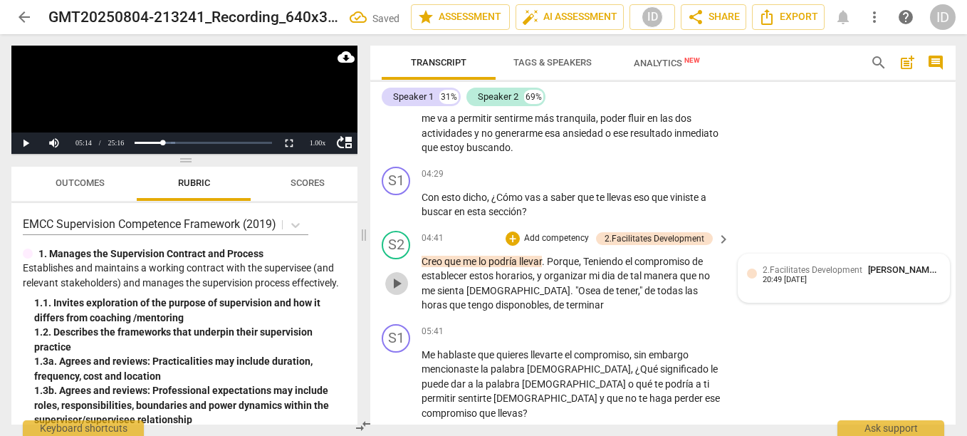
click at [390, 283] on span "play_arrow" at bounding box center [396, 283] width 17 height 17
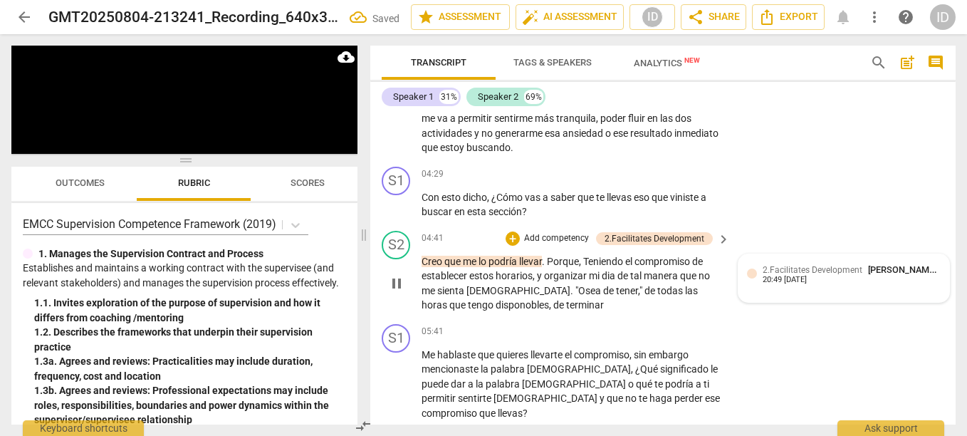
click at [536, 304] on p "Creo que me lo podría llevar . Porque , Teniendo el compromiso de establecer es…" at bounding box center [572, 283] width 301 height 58
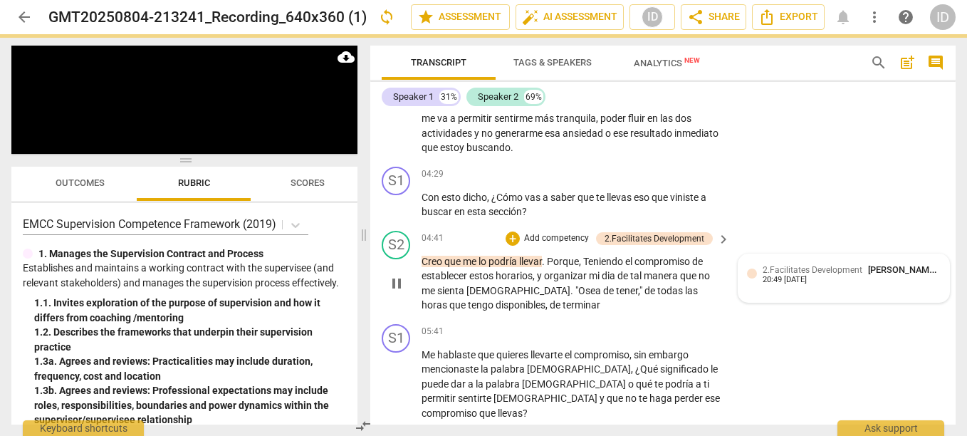
click at [534, 305] on p "Creo que me lo podría llevar . Porque , Teniendo el compromiso de establecer es…" at bounding box center [572, 283] width 301 height 58
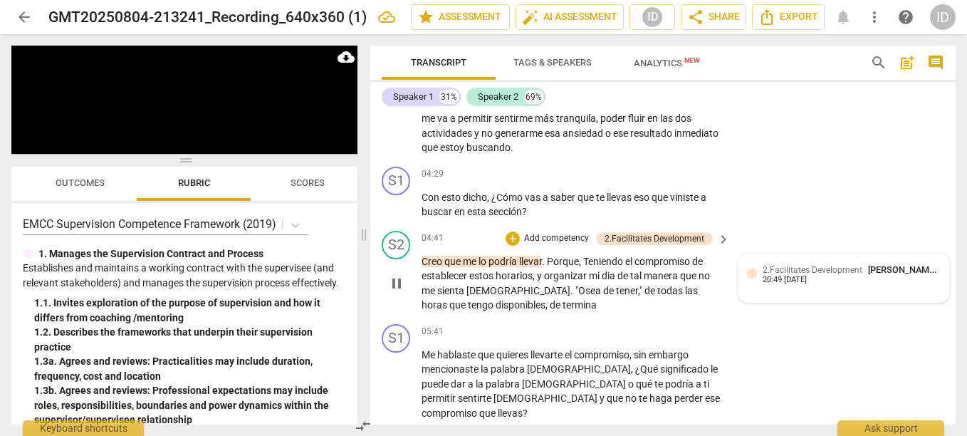
click at [398, 284] on span "pause" at bounding box center [396, 283] width 17 height 17
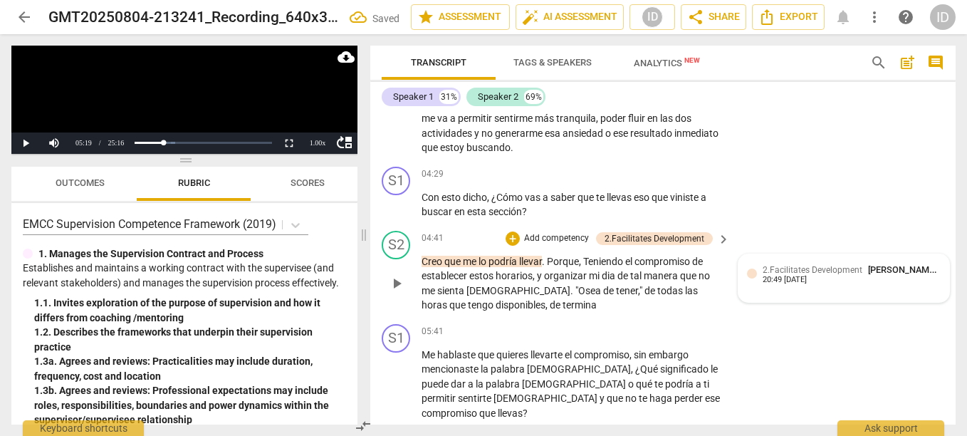
click at [528, 301] on p "Creo que me lo podría llevar . Porque , Teniendo el compromiso de establecer es…" at bounding box center [572, 283] width 301 height 58
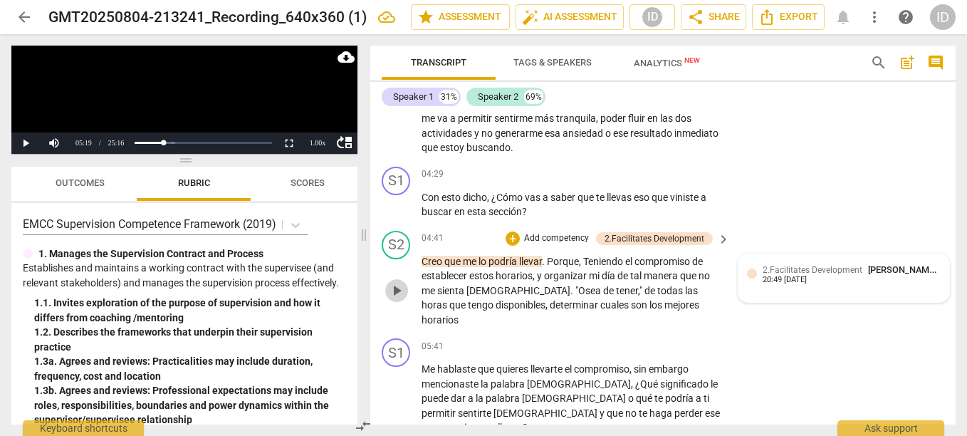
click at [396, 282] on span "play_arrow" at bounding box center [396, 290] width 17 height 17
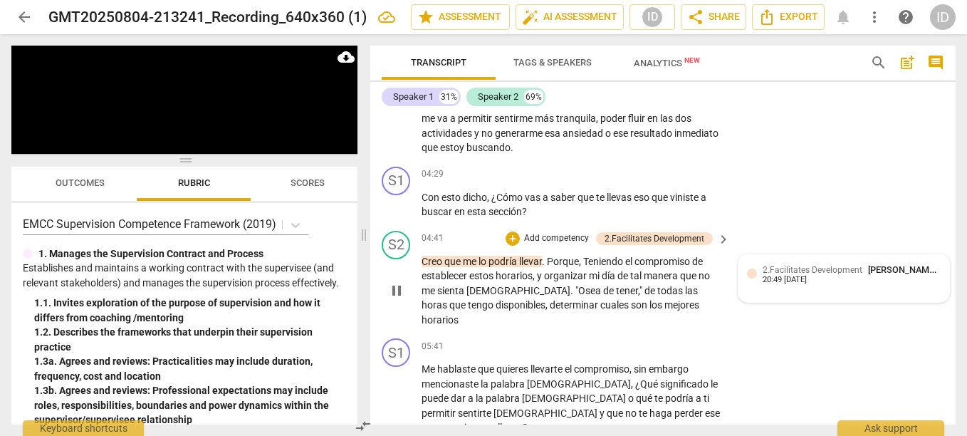
drag, startPoint x: 396, startPoint y: 279, endPoint x: 557, endPoint y: 288, distance: 161.3
click at [557, 288] on div "S2 play_arrow pause 04:41 + Add competency 2.Facilitates Development keyboard_a…" at bounding box center [663, 279] width 586 height 108
drag, startPoint x: 546, startPoint y: 289, endPoint x: 582, endPoint y: 291, distance: 35.6
click at [582, 291] on p "Creo que me lo podría llevar . Porque , Teniendo el compromiso de establecer es…" at bounding box center [572, 290] width 301 height 73
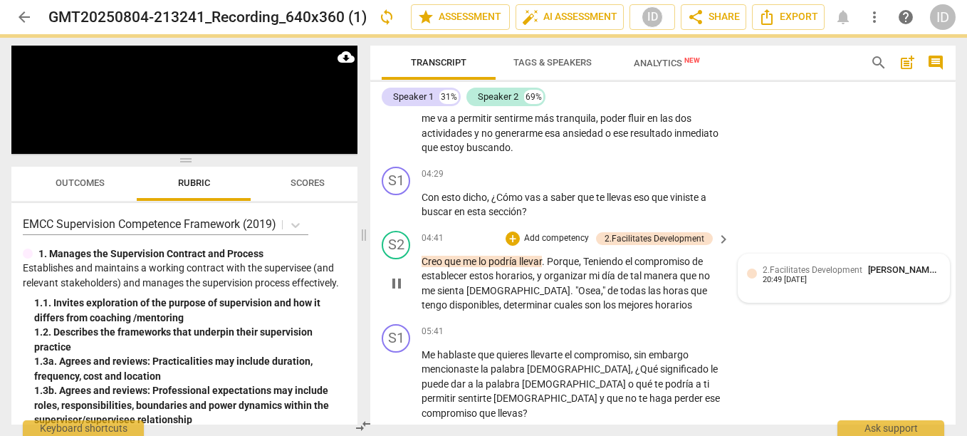
click at [674, 306] on p "Creo que me lo podría llevar . Porque , Teniendo el compromiso de establecer es…" at bounding box center [572, 283] width 301 height 58
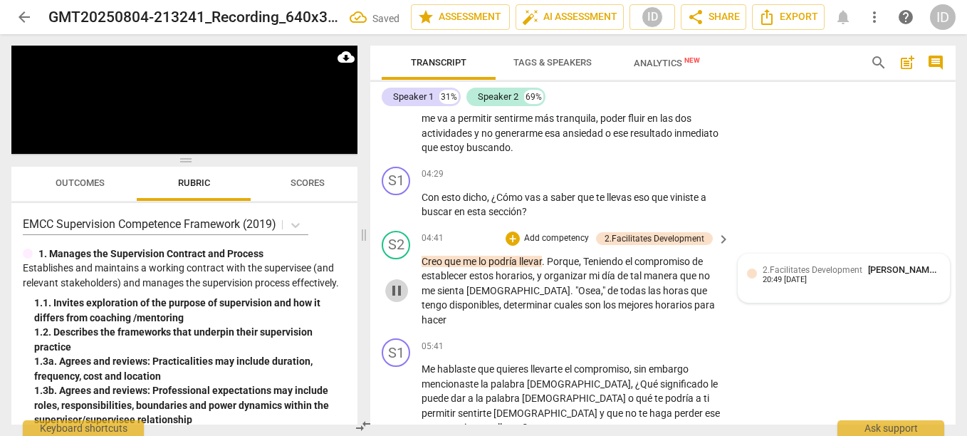
click at [397, 282] on span "pause" at bounding box center [396, 290] width 17 height 17
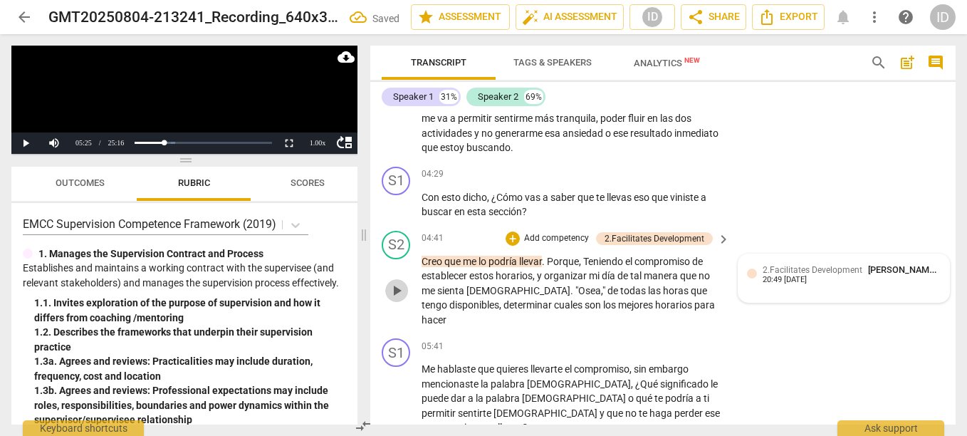
click at [397, 282] on span "play_arrow" at bounding box center [396, 290] width 17 height 17
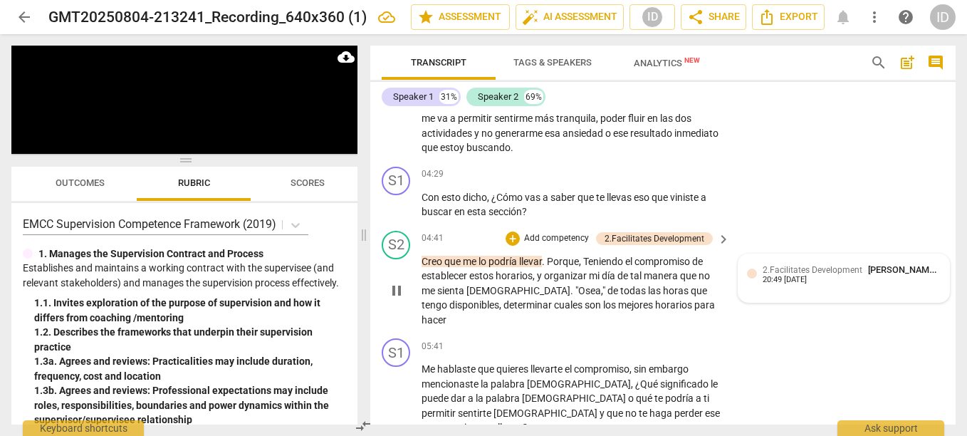
click at [719, 305] on p "Creo que me lo podría llevar . Porque , Teniendo el compromiso de establecer es…" at bounding box center [572, 290] width 301 height 73
click at [544, 276] on span "y" at bounding box center [540, 275] width 7 height 11
click at [695, 305] on span "para" at bounding box center [705, 304] width 21 height 11
click at [393, 289] on span "pause" at bounding box center [396, 290] width 17 height 17
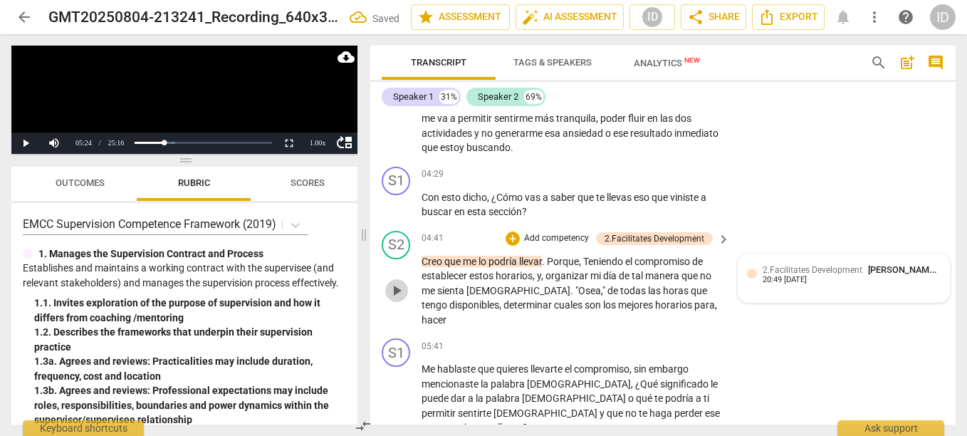
click at [393, 291] on span "play_arrow" at bounding box center [396, 290] width 17 height 17
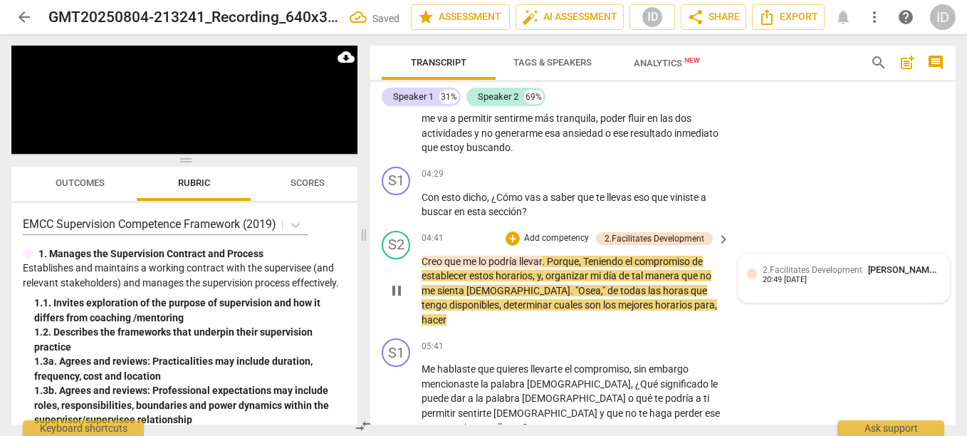
click at [461, 323] on p "Creo que me lo podría llevar . Porque , Teniendo el compromiso de establecer es…" at bounding box center [572, 290] width 301 height 73
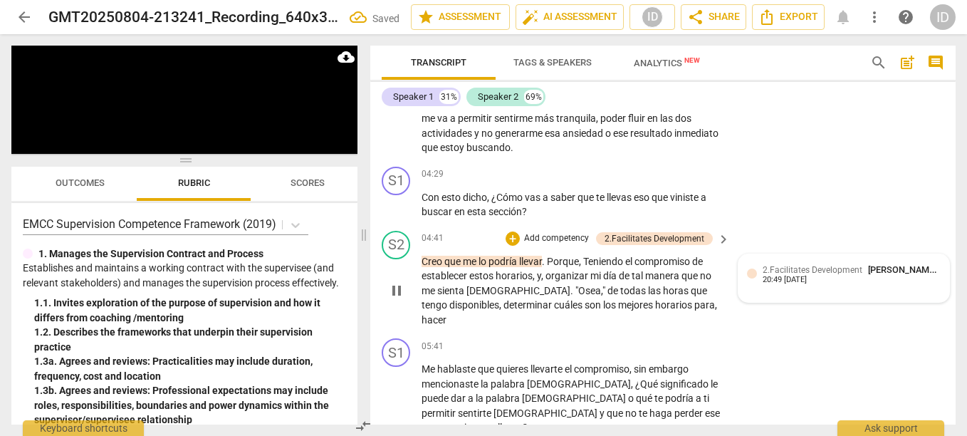
click at [452, 322] on p "Creo que me lo podría llevar . Porque , Teniendo el compromiso de establecer es…" at bounding box center [572, 290] width 301 height 73
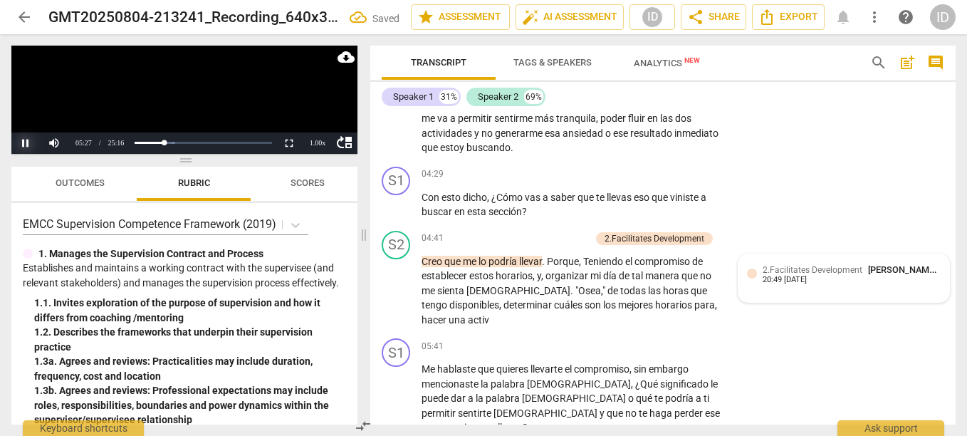
click at [21, 144] on button "Pause" at bounding box center [25, 142] width 28 height 21
click at [493, 317] on p "Creo que me lo podría llevar . Porque , Teniendo el compromiso de establecer es…" at bounding box center [572, 290] width 301 height 73
click at [165, 145] on div "Progress : 21.39%" at bounding box center [151, 143] width 28 height 4
click at [26, 140] on button "Play" at bounding box center [25, 142] width 28 height 21
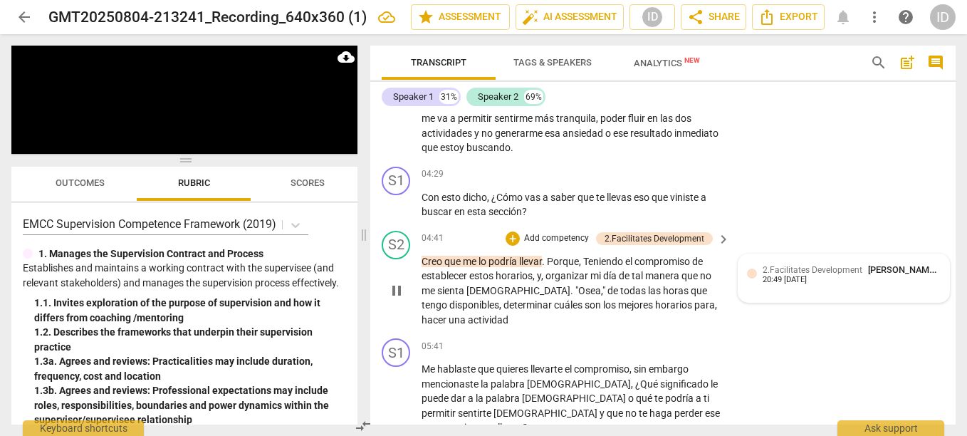
click at [514, 321] on p "Creo que me lo podría llevar . Porque , Teniendo el compromiso de establecer es…" at bounding box center [572, 290] width 301 height 73
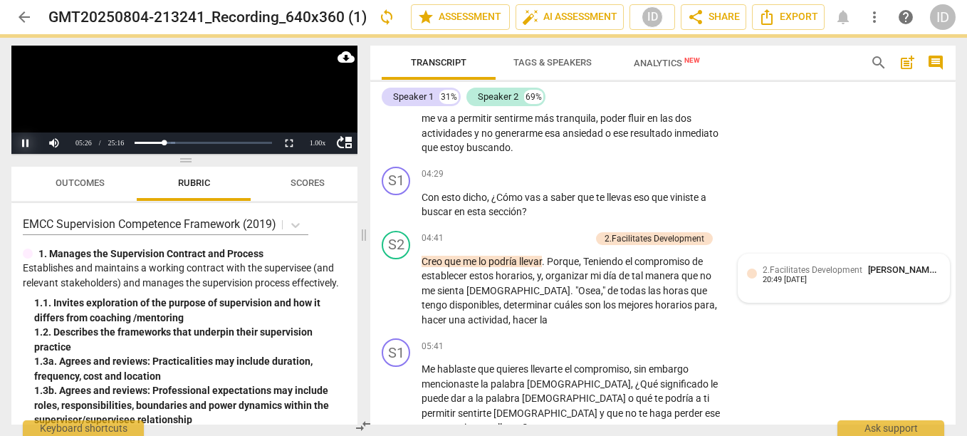
click at [30, 138] on button "Pause" at bounding box center [25, 142] width 28 height 21
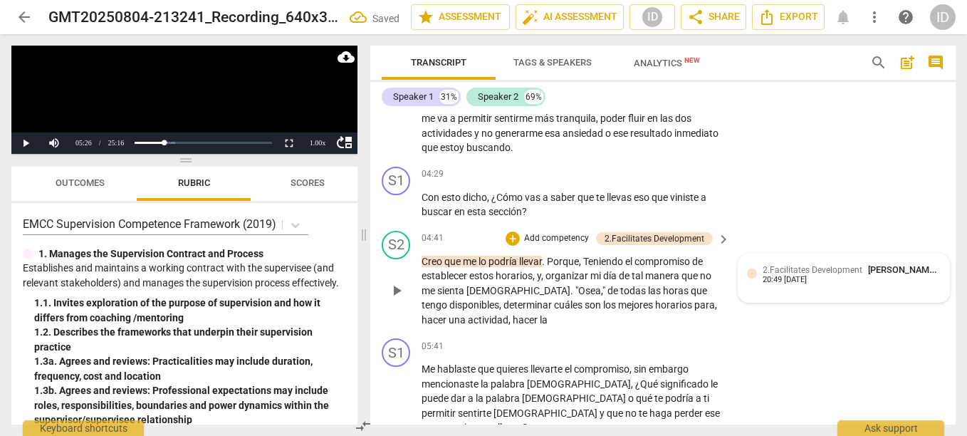
click at [553, 317] on p "Creo que me lo podría llevar . Porque , Teniendo el compromiso de establecer es…" at bounding box center [572, 290] width 301 height 73
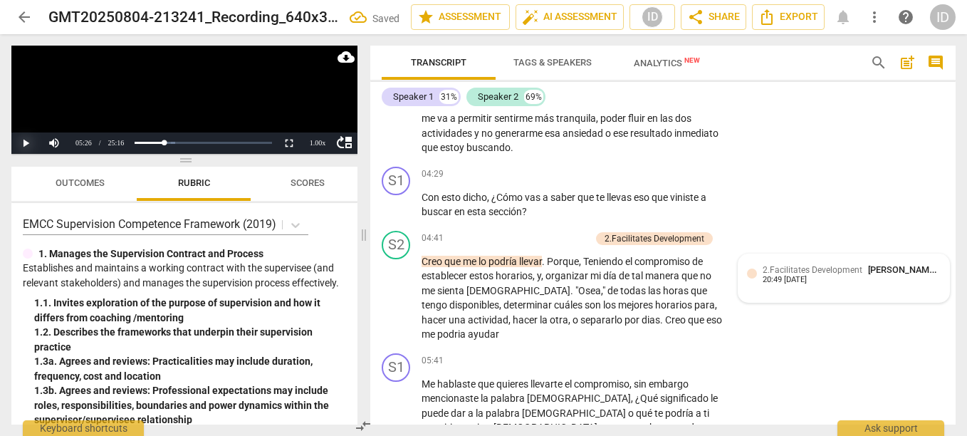
click at [24, 141] on button "Play" at bounding box center [25, 142] width 28 height 21
click at [527, 333] on p "Creo que me lo podría llevar . Porque , Teniendo el compromiso de establecer es…" at bounding box center [572, 298] width 301 height 88
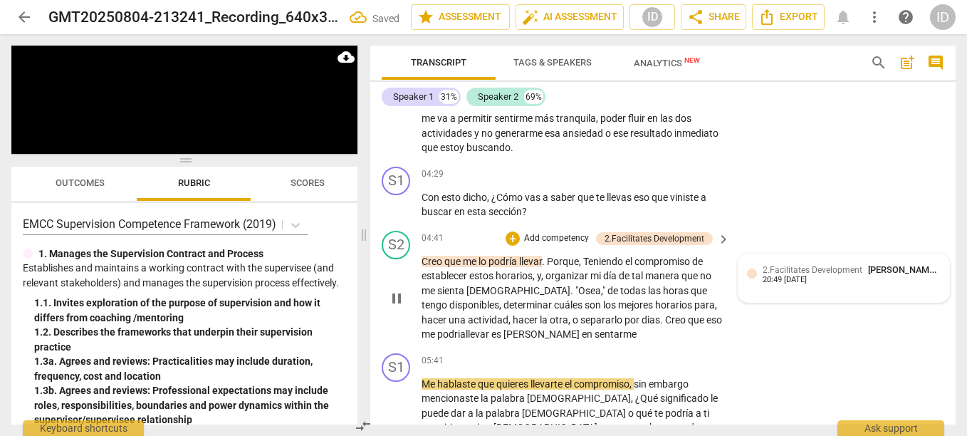
click at [390, 299] on span "pause" at bounding box center [396, 298] width 17 height 17
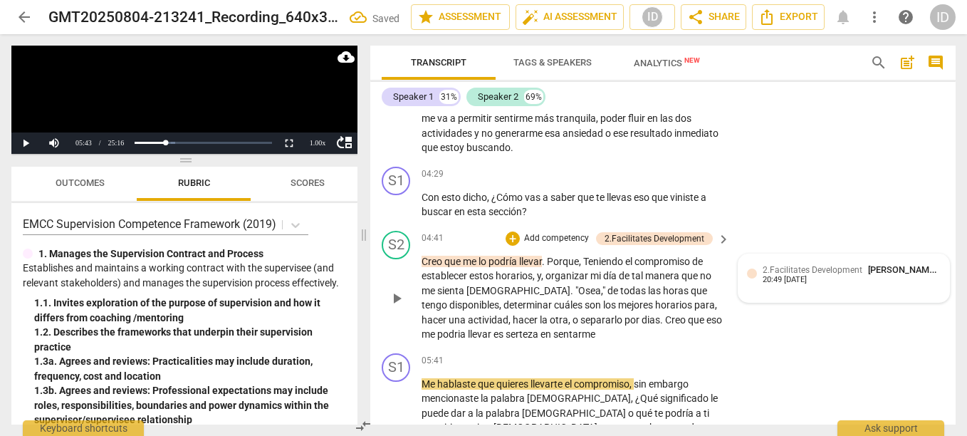
click at [390, 299] on span "play_arrow" at bounding box center [396, 298] width 17 height 17
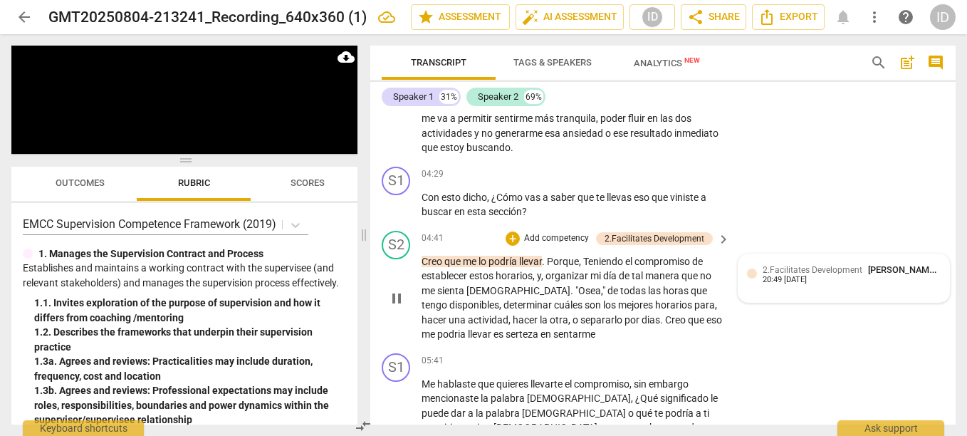
click at [626, 334] on p "Creo que me lo podría llevar . Porque , Teniendo el compromiso de establecer es…" at bounding box center [572, 298] width 301 height 88
click at [596, 334] on span "sentarme" at bounding box center [574, 333] width 42 height 11
click at [610, 352] on div "S1 play_arrow pause 05:41 + Add competency keyboard_arrow_right Me hablaste que…" at bounding box center [663, 402] width 586 height 108
click at [620, 333] on p "Creo que me lo podría llevar . Porque , Teniendo el compromiso de establecer es…" at bounding box center [572, 298] width 301 height 88
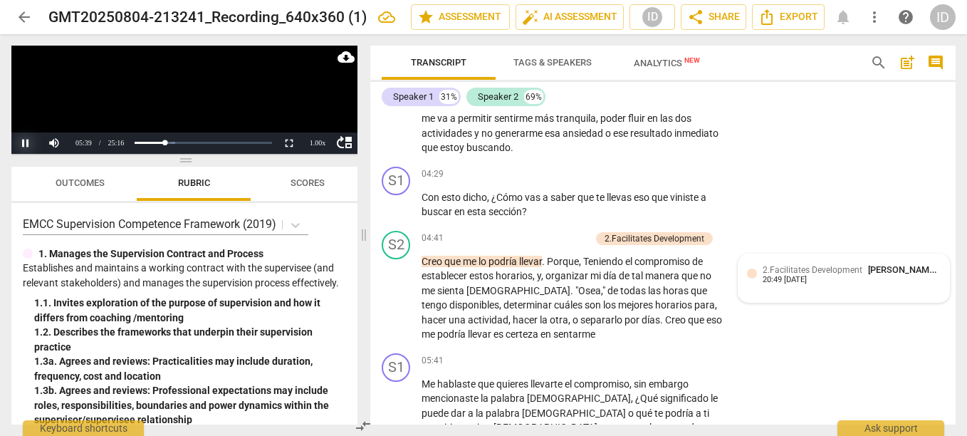
click at [28, 138] on button "Pause" at bounding box center [25, 142] width 28 height 21
click at [553, 332] on span "en" at bounding box center [547, 333] width 13 height 11
click at [165, 144] on div "Progress : 21.39%" at bounding box center [151, 143] width 28 height 4
click at [26, 140] on button "Play" at bounding box center [25, 142] width 28 height 21
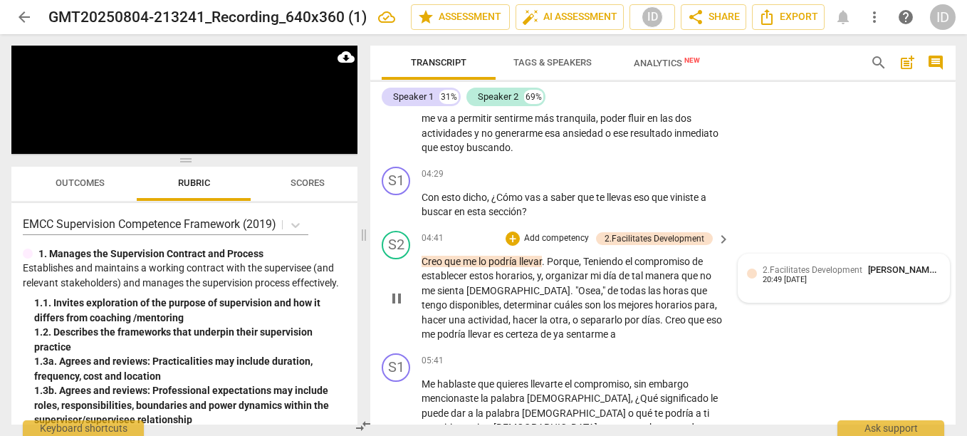
click at [506, 331] on span "es" at bounding box center [500, 333] width 12 height 11
click at [506, 335] on span "es" at bounding box center [500, 333] width 12 height 11
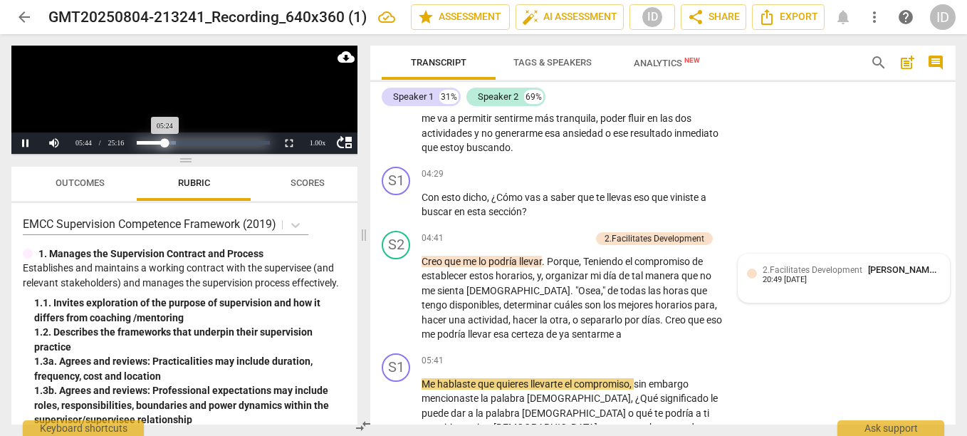
click at [165, 145] on div "Progress : 21.39%" at bounding box center [151, 143] width 28 height 4
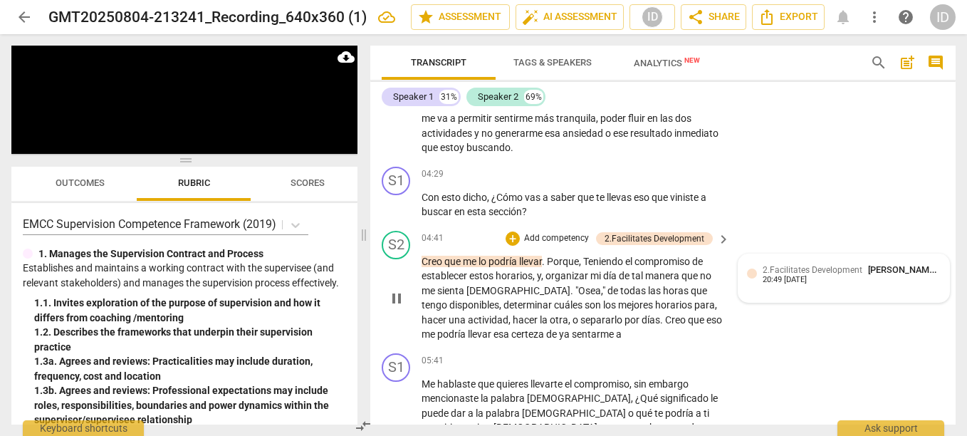
click at [647, 333] on p "Creo que me lo podría llevar . Porque , Teniendo el compromiso de establecer es…" at bounding box center [572, 298] width 301 height 88
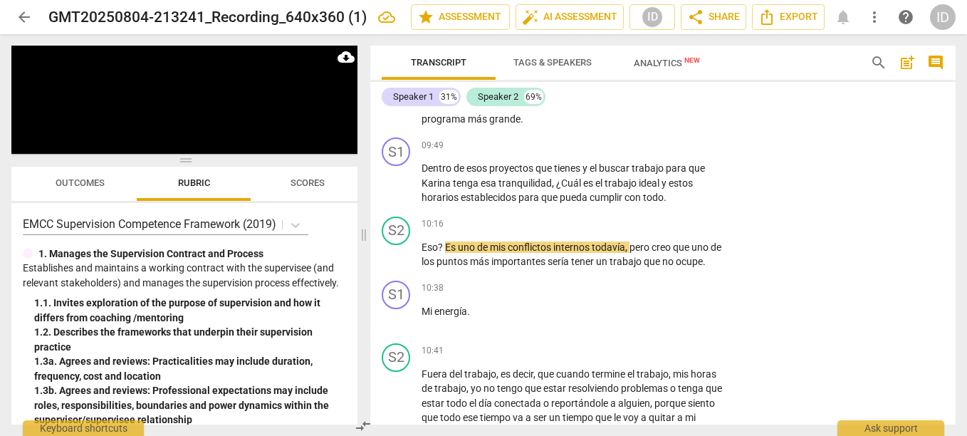
scroll to position [2153, 0]
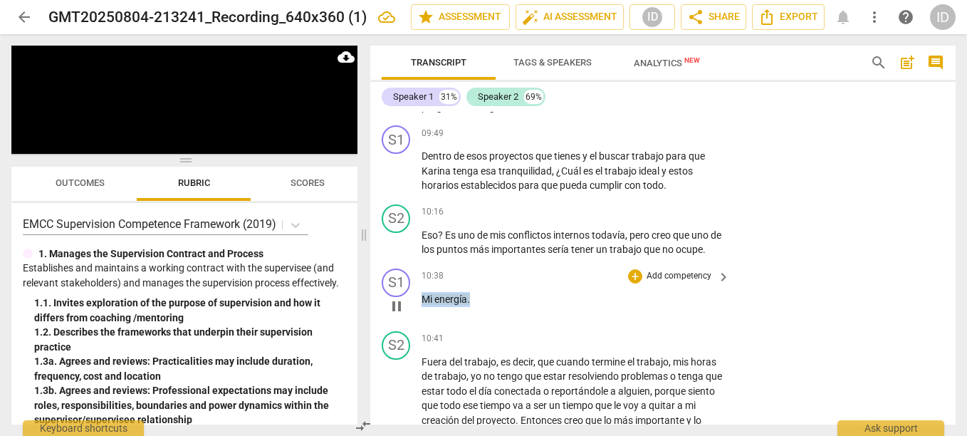
drag, startPoint x: 473, startPoint y: 313, endPoint x: 425, endPoint y: 318, distance: 47.9
click at [425, 307] on p "Mi energía ." at bounding box center [572, 299] width 301 height 15
copy p "Mi energía ."
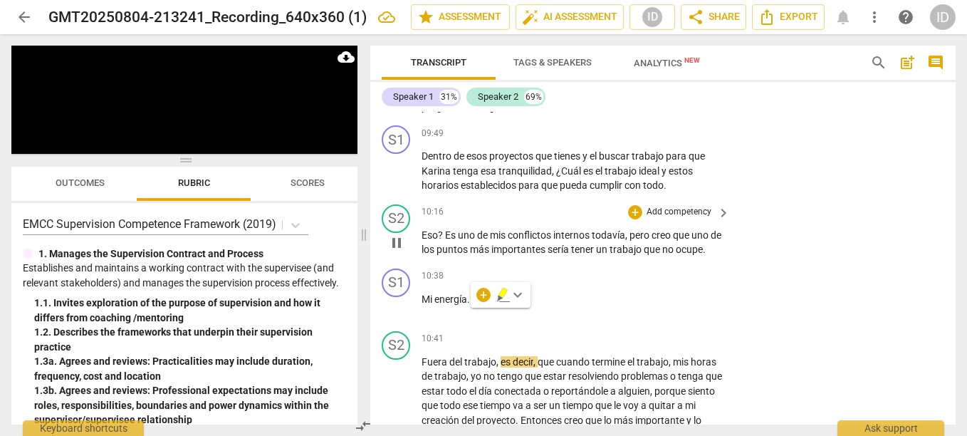
click at [456, 257] on p "Eso ? Es uno de mis conflictos internos todavía , pero creo que uno de los punt…" at bounding box center [572, 242] width 301 height 29
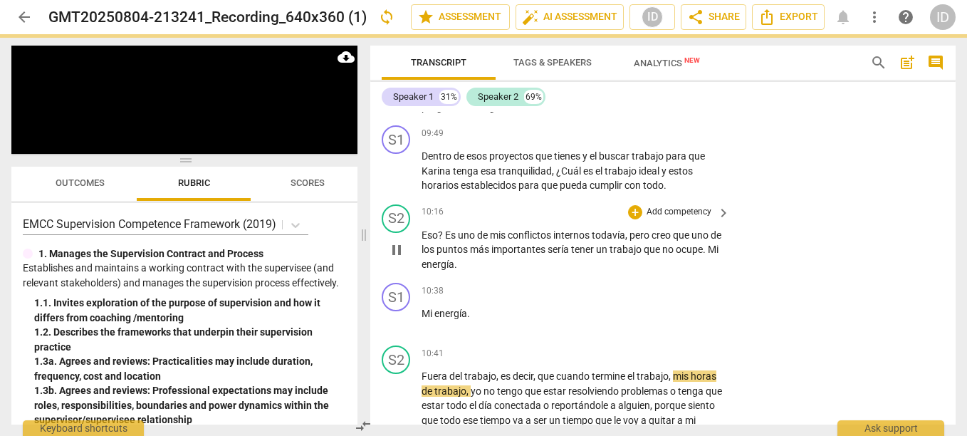
click at [459, 262] on span ". Mi energía." at bounding box center [570, 257] width 297 height 26
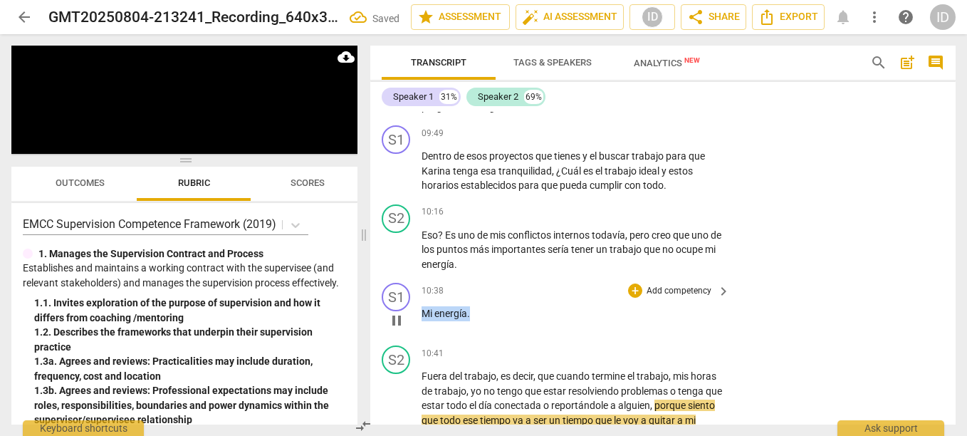
drag, startPoint x: 472, startPoint y: 313, endPoint x: 417, endPoint y: 306, distance: 55.2
click at [417, 306] on div "S1 play_arrow pause 10:38 + Add competency keyboard_arrow_right Mi energía ." at bounding box center [663, 308] width 586 height 63
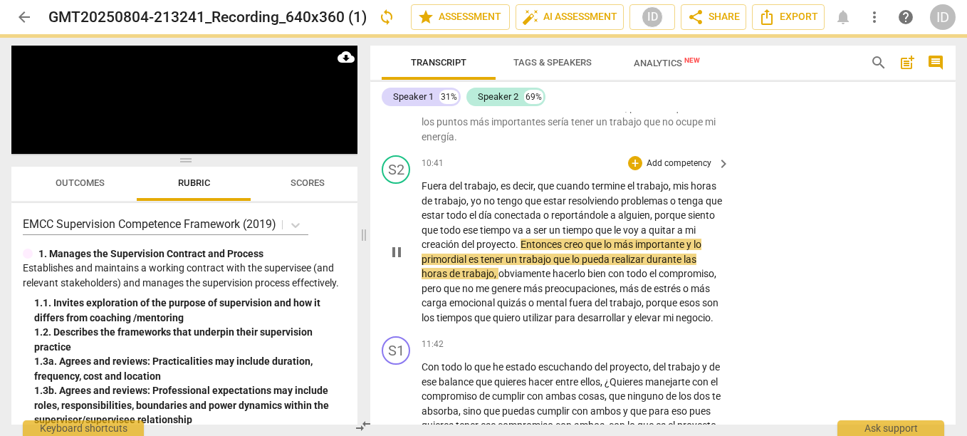
scroll to position [2216, 0]
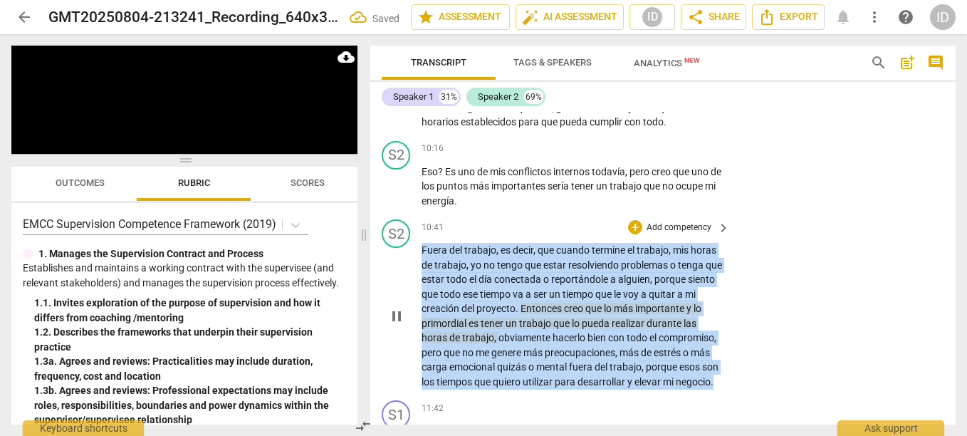
drag, startPoint x: 422, startPoint y: 246, endPoint x: 501, endPoint y: 394, distance: 167.9
click at [501, 389] on p "Fuera del trabajo , es decir , que cuando termine el trabajo , mis horas de tra…" at bounding box center [572, 316] width 301 height 146
copy p "Fuera del trabajo , es decir , que cuando termine el trabajo , mis horas de tra…"
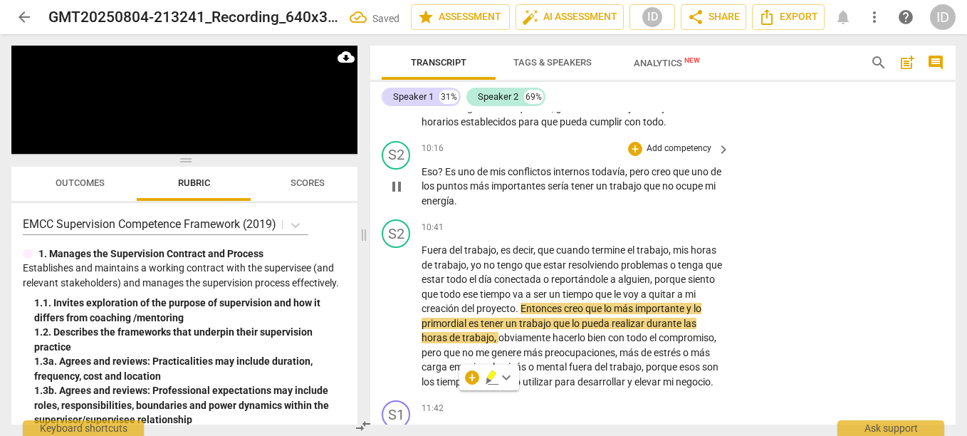
click at [498, 200] on p "Eso ? Es uno de mis conflictos internos todavía , pero creo que uno de los punt…" at bounding box center [572, 187] width 301 height 44
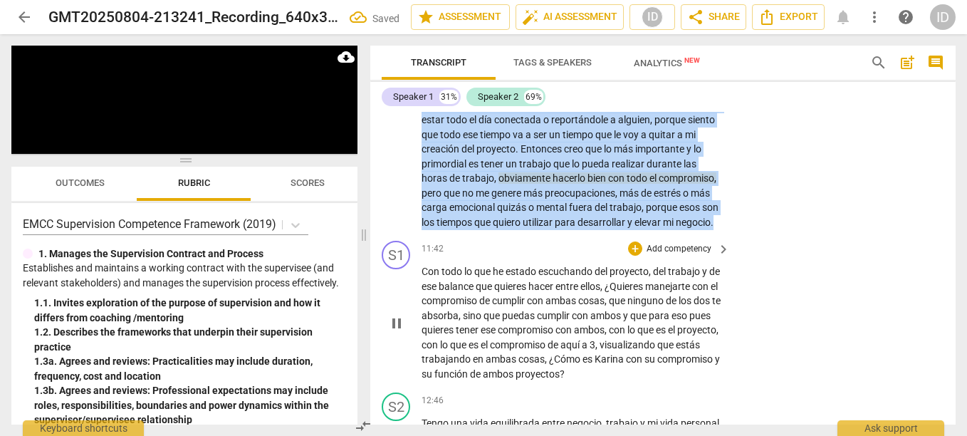
scroll to position [2561, 0]
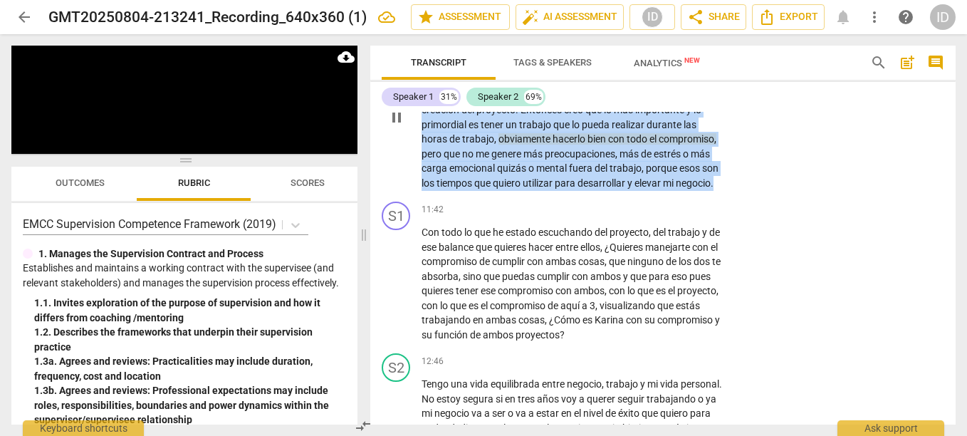
drag, startPoint x: 424, startPoint y: 311, endPoint x: 466, endPoint y: 200, distance: 118.8
click at [466, 190] on p "Fuera del trabajo , es decir , que cuando termine el trabajo , mis horas de tra…" at bounding box center [572, 117] width 301 height 146
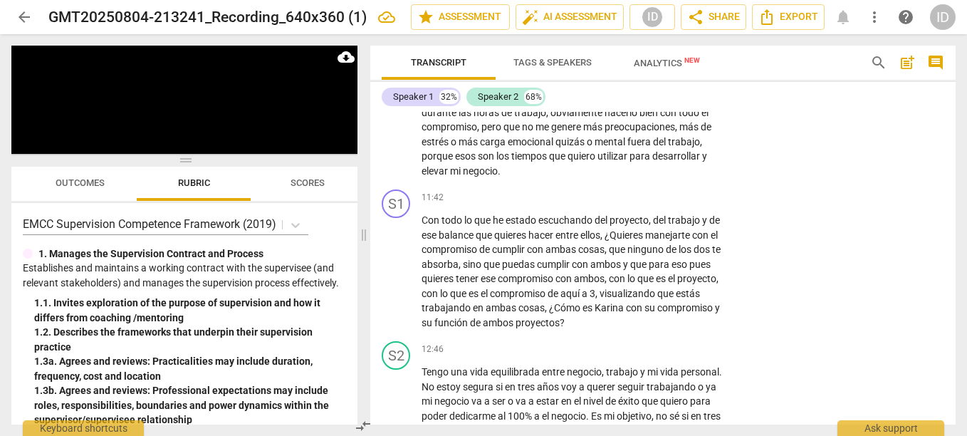
scroll to position [2417, 0]
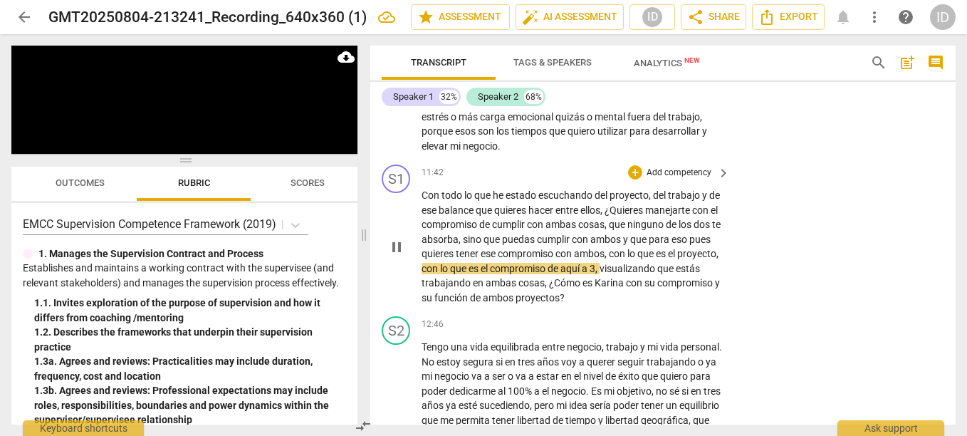
click at [556, 253] on span "compromiso" at bounding box center [527, 253] width 58 height 11
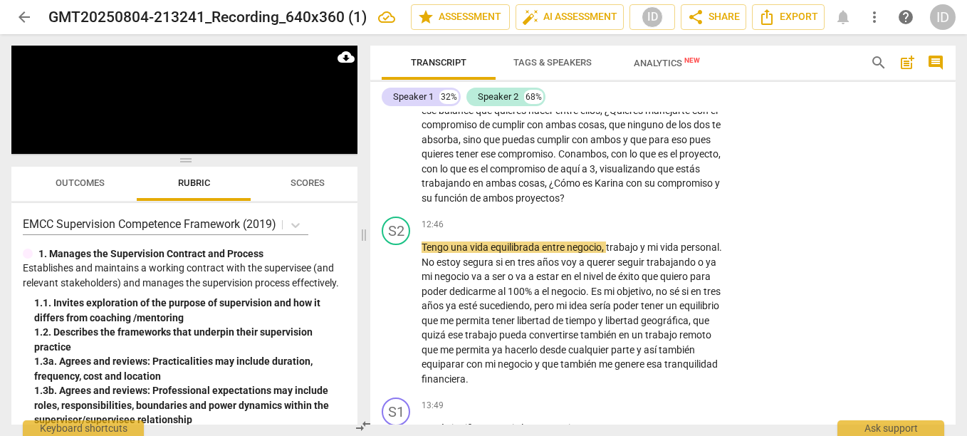
scroll to position [2541, 0]
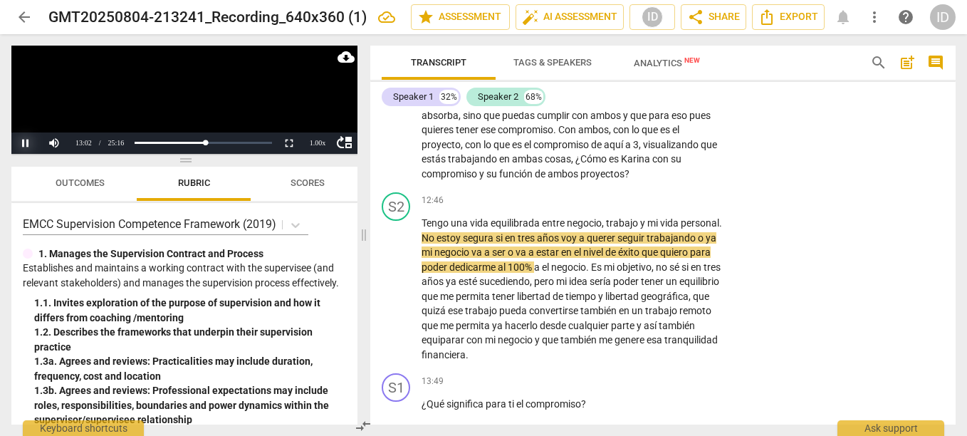
click at [27, 138] on button "Pause" at bounding box center [25, 142] width 28 height 21
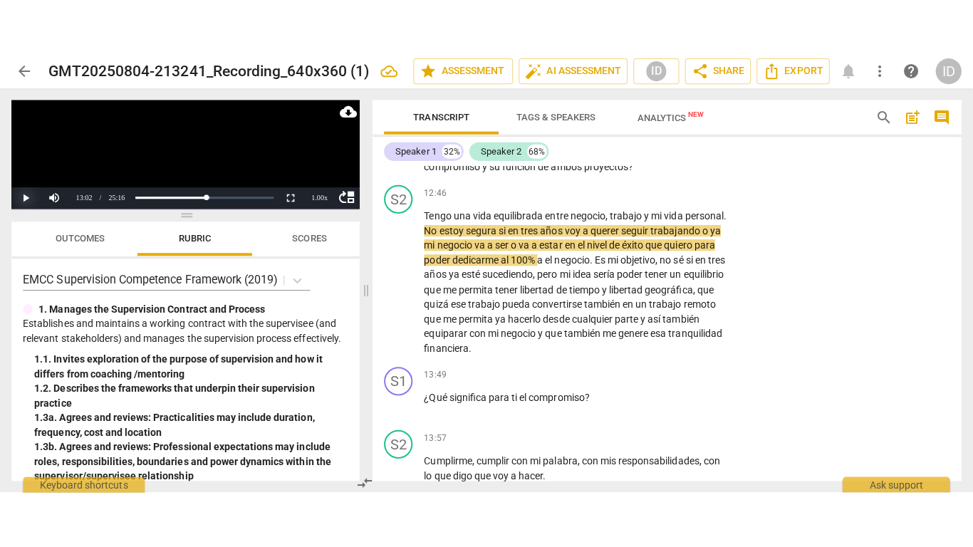
scroll to position [2616, 0]
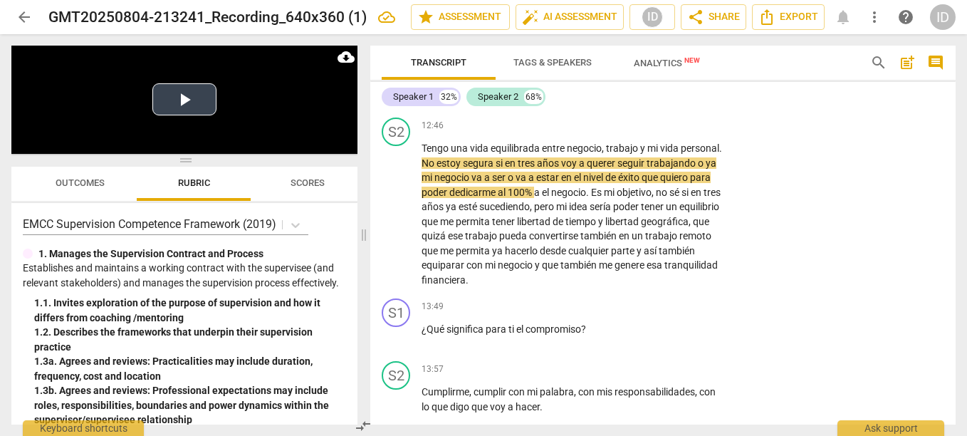
click at [182, 96] on button "Play Video" at bounding box center [184, 99] width 64 height 32
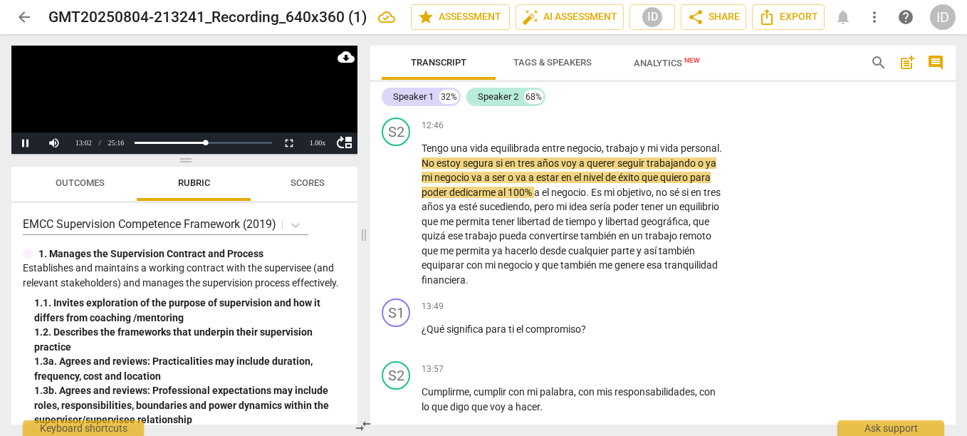
click at [182, 96] on video at bounding box center [184, 100] width 346 height 108
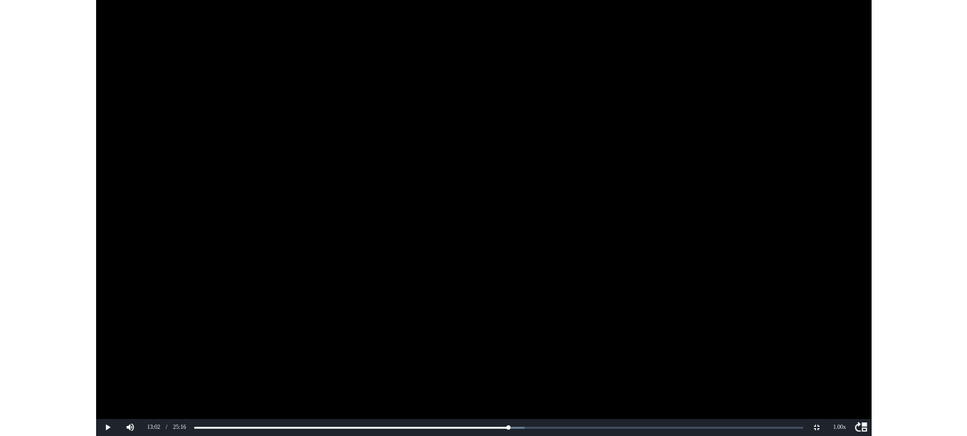
scroll to position [2601, 0]
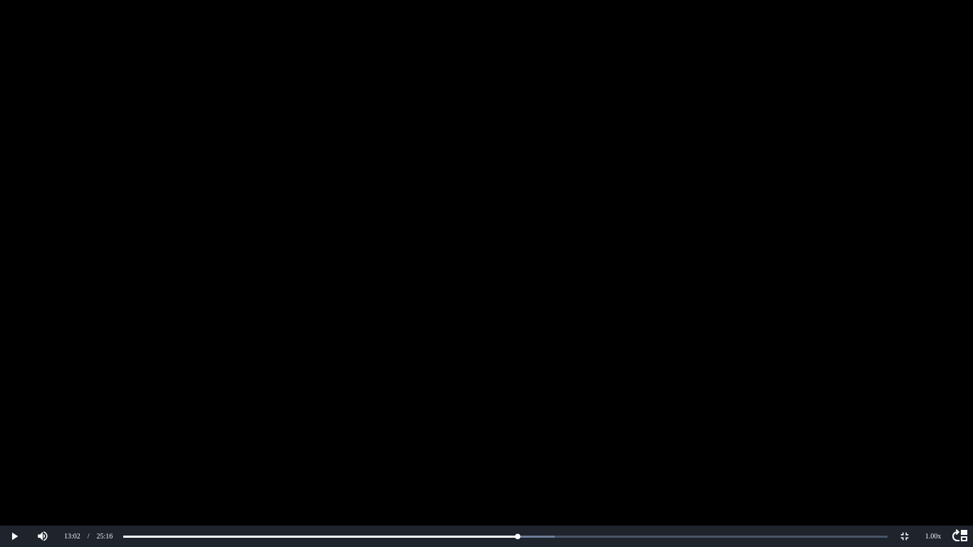
click at [800, 369] on video at bounding box center [486, 273] width 973 height 547
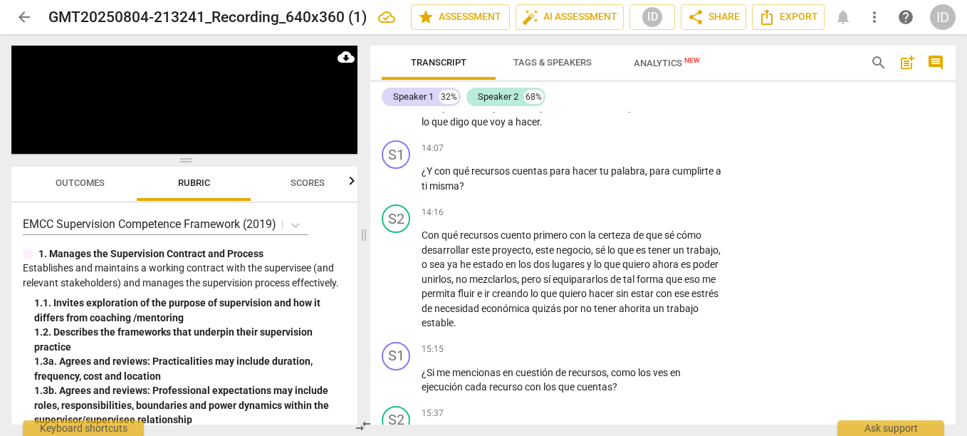
scroll to position [2963, 0]
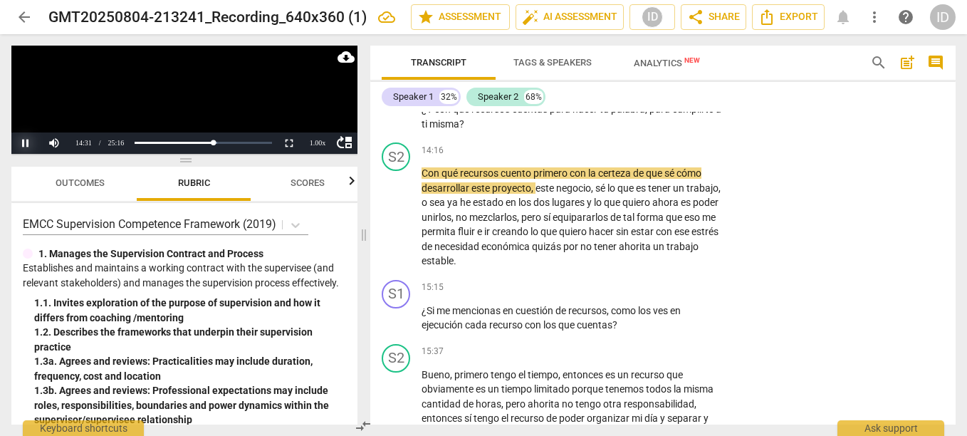
click at [28, 141] on button "Pause" at bounding box center [25, 142] width 28 height 21
drag, startPoint x: 383, startPoint y: 161, endPoint x: 530, endPoint y: 169, distance: 146.9
click at [530, 169] on div "S2 play_arrow pause 14:16 + Add competency keyboard_arrow_right Con qué recurso…" at bounding box center [663, 205] width 586 height 137
click at [530, 169] on span "cuento" at bounding box center [517, 172] width 33 height 11
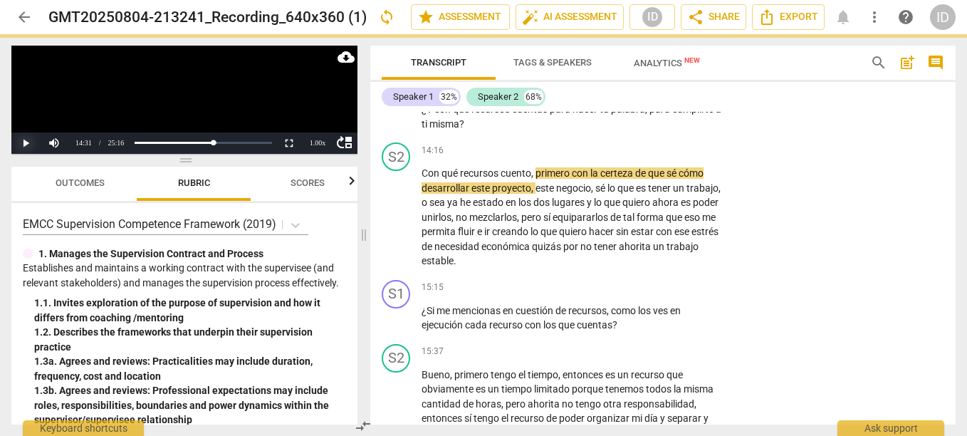
click at [20, 139] on button "Play" at bounding box center [25, 142] width 28 height 21
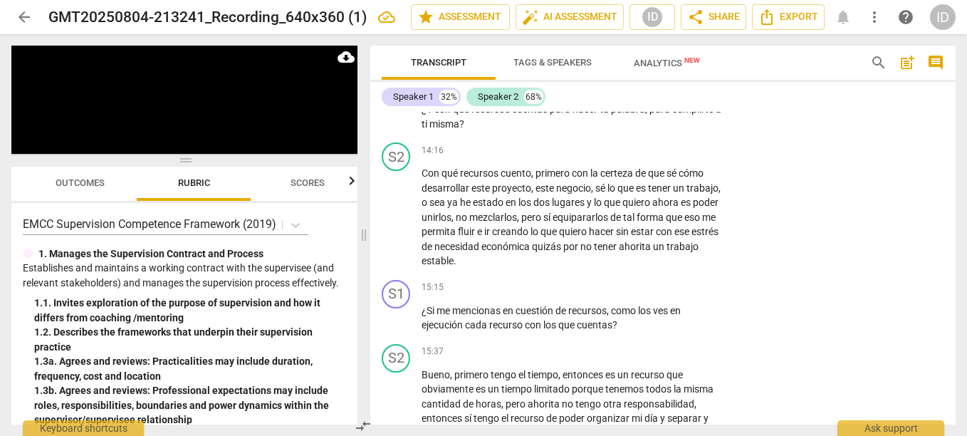
click at [957, 291] on div "Transcript Tags & Speakers Analytics New search post_add comment Speaker 1 32% …" at bounding box center [666, 235] width 603 height 402
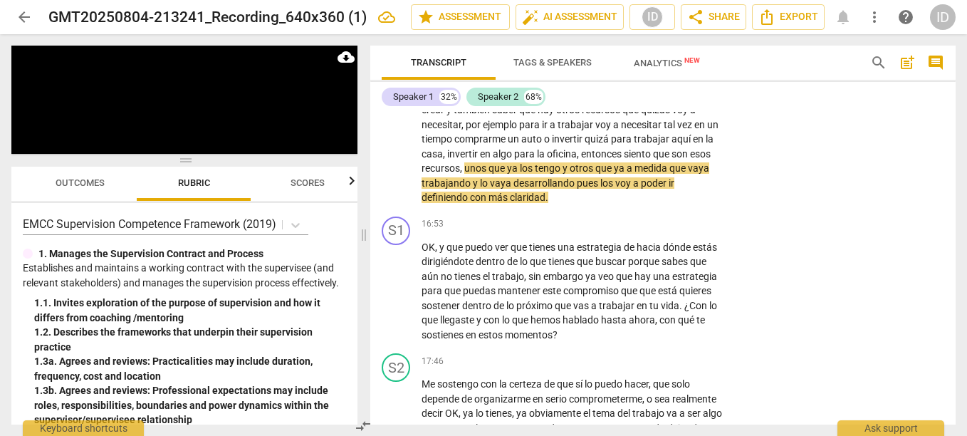
scroll to position [3359, 0]
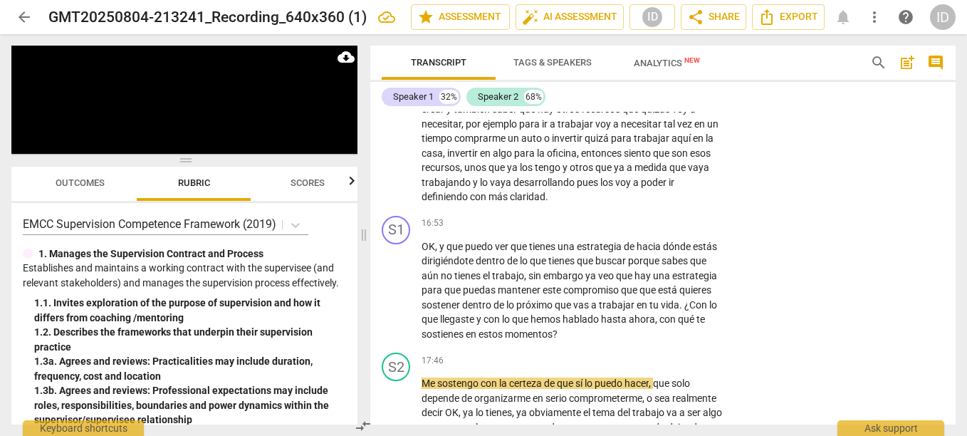
click at [955, 325] on div "Transcript Tags & Speakers Analytics New search post_add comment Speaker 1 32% …" at bounding box center [666, 235] width 603 height 402
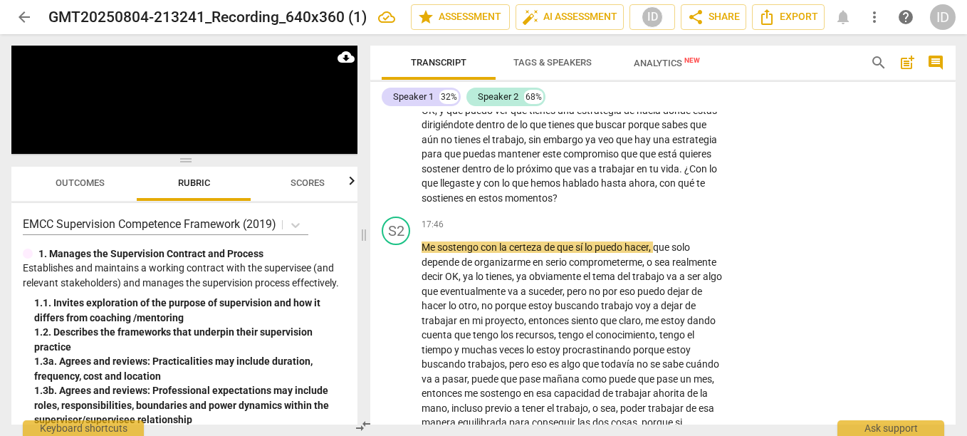
scroll to position [3533, 0]
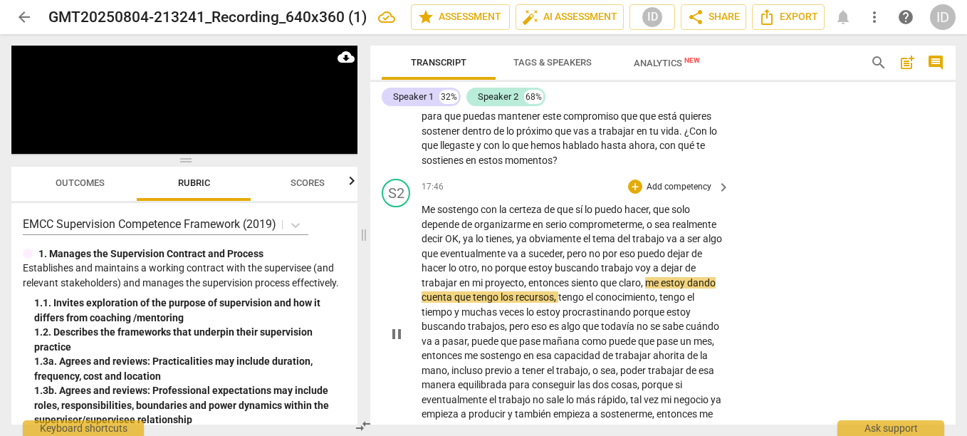
click at [619, 283] on span "que" at bounding box center [609, 282] width 19 height 11
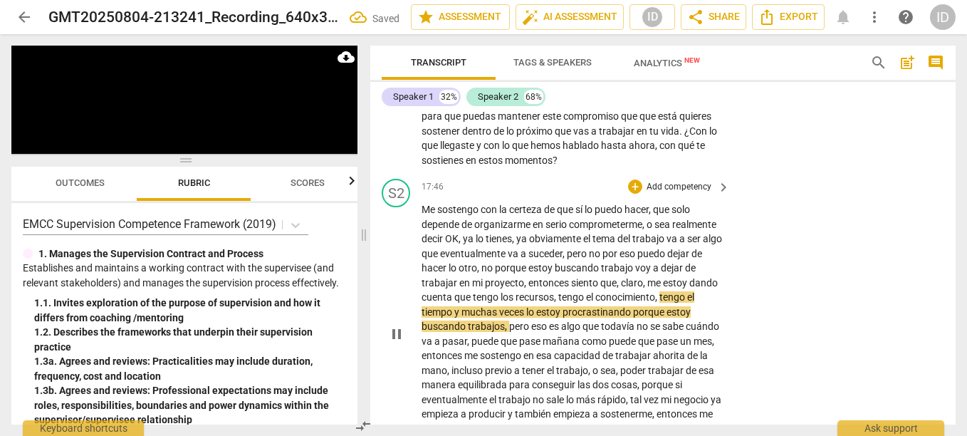
click at [798, 287] on div "S2 play_arrow pause 17:46 + Add competency keyboard_arrow_right Me sostengo con…" at bounding box center [663, 322] width 586 height 298
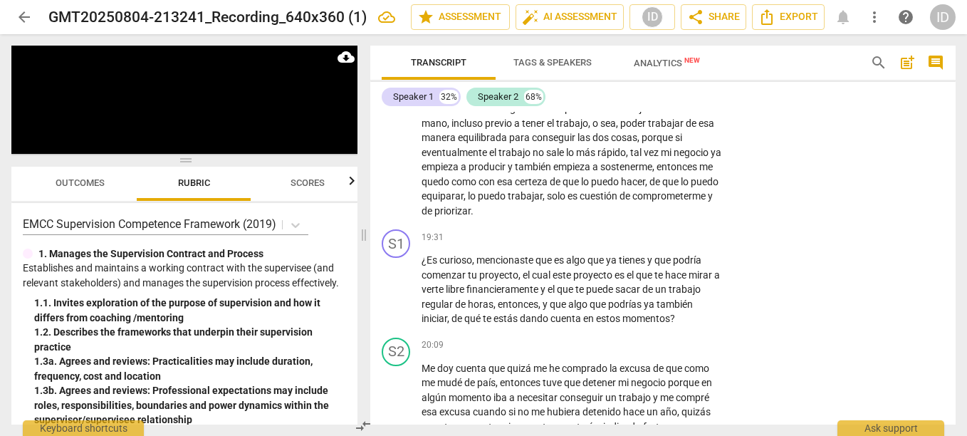
scroll to position [3805, 0]
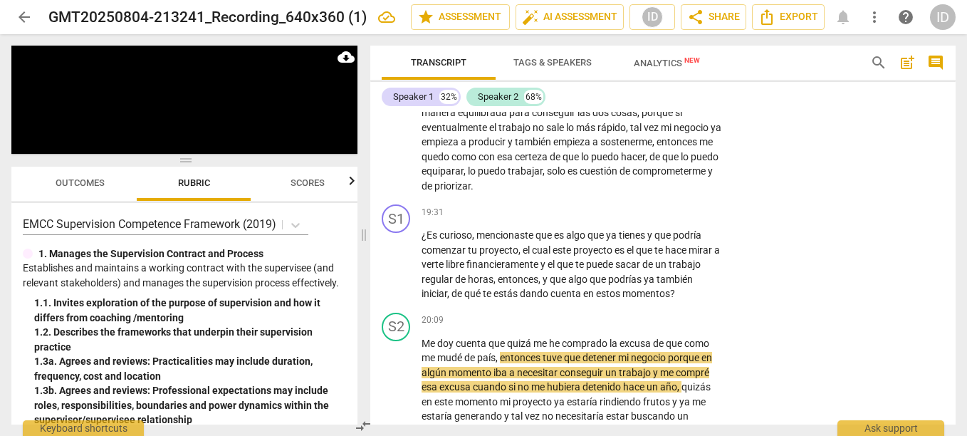
drag, startPoint x: 956, startPoint y: 338, endPoint x: 956, endPoint y: 349, distance: 10.7
click at [956, 349] on div "Transcript Tags & Speakers Analytics New search post_add comment Speaker 1 32% …" at bounding box center [666, 235] width 603 height 402
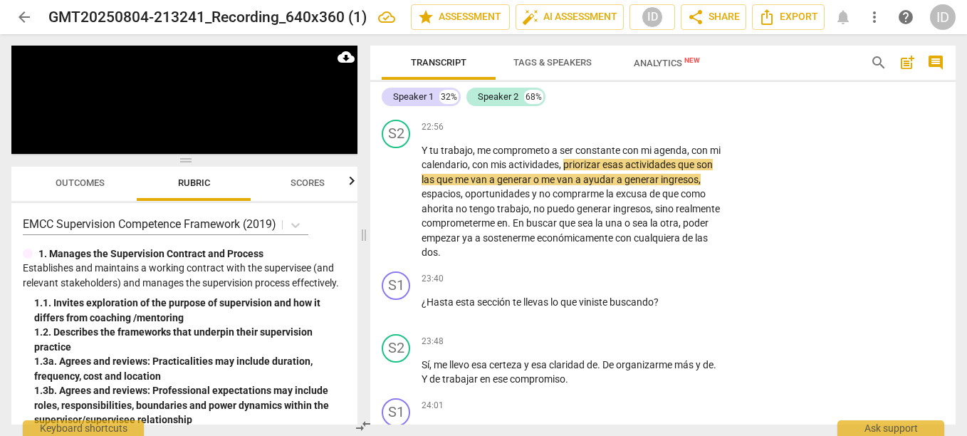
scroll to position [4488, 0]
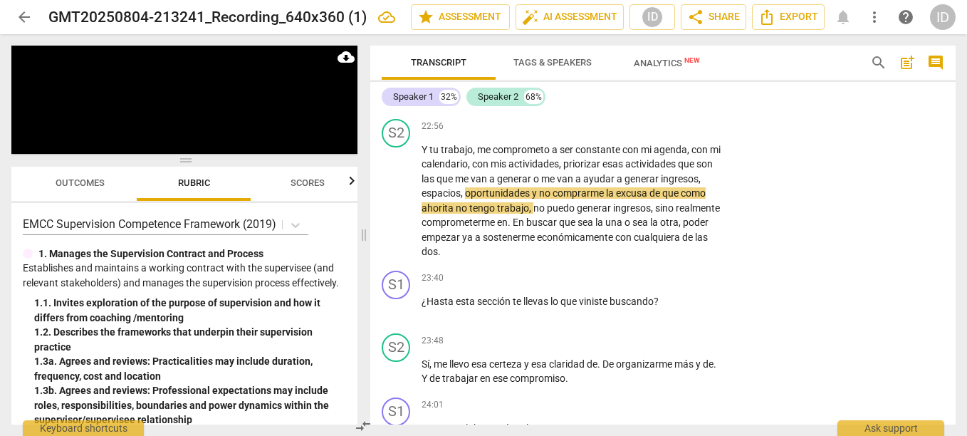
drag, startPoint x: 957, startPoint y: 388, endPoint x: 960, endPoint y: 403, distance: 15.9
click at [960, 403] on div "Transcript Tags & Speakers Analytics New search post_add comment Speaker 1 32% …" at bounding box center [666, 235] width 603 height 402
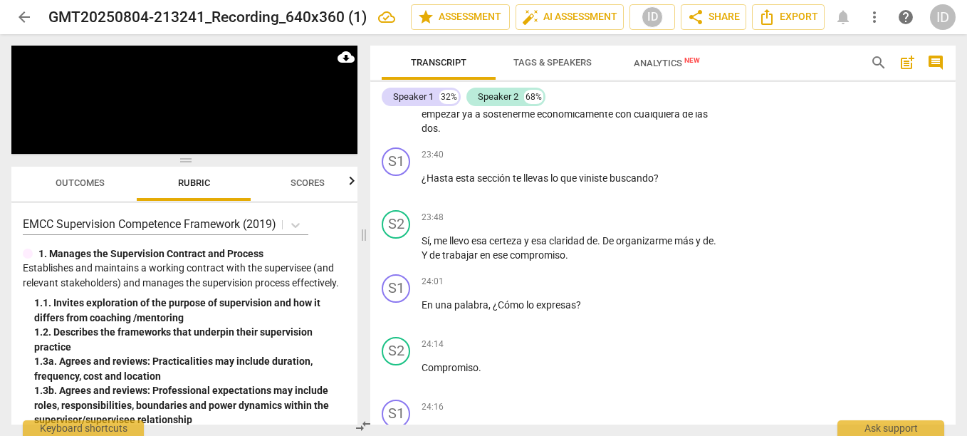
scroll to position [4624, 0]
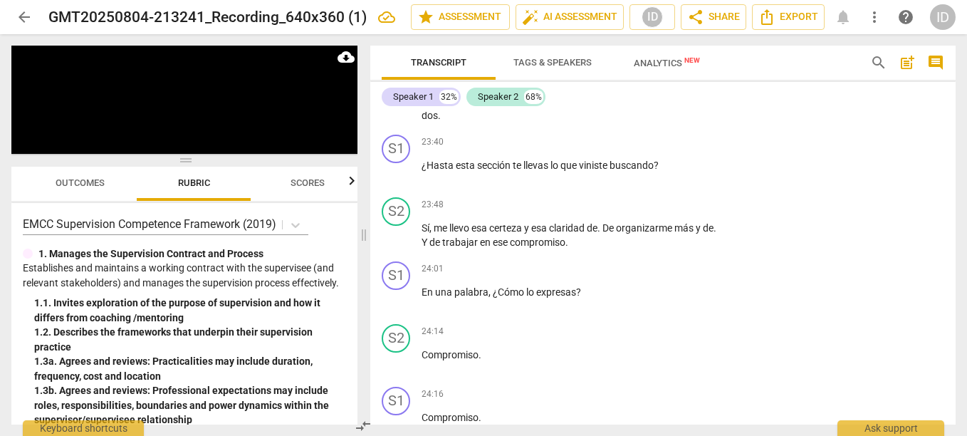
drag, startPoint x: 957, startPoint y: 390, endPoint x: 955, endPoint y: 408, distance: 17.9
click at [955, 408] on div "Transcript Tags & Speakers Analytics New search post_add comment Speaker 1 32% …" at bounding box center [666, 235] width 603 height 402
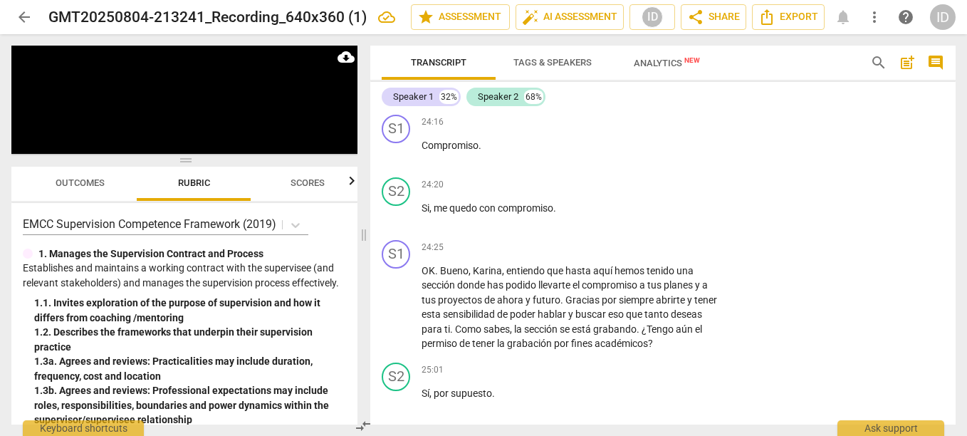
scroll to position [4909, 0]
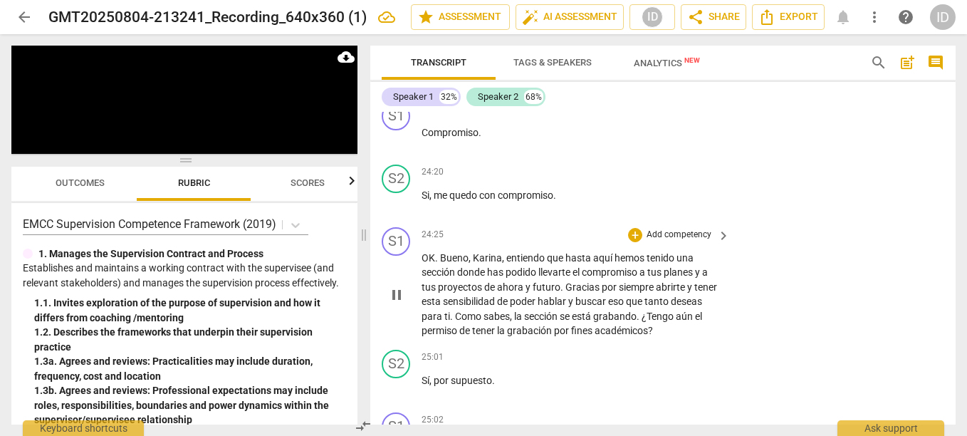
click at [437, 271] on span "sección" at bounding box center [440, 271] width 36 height 11
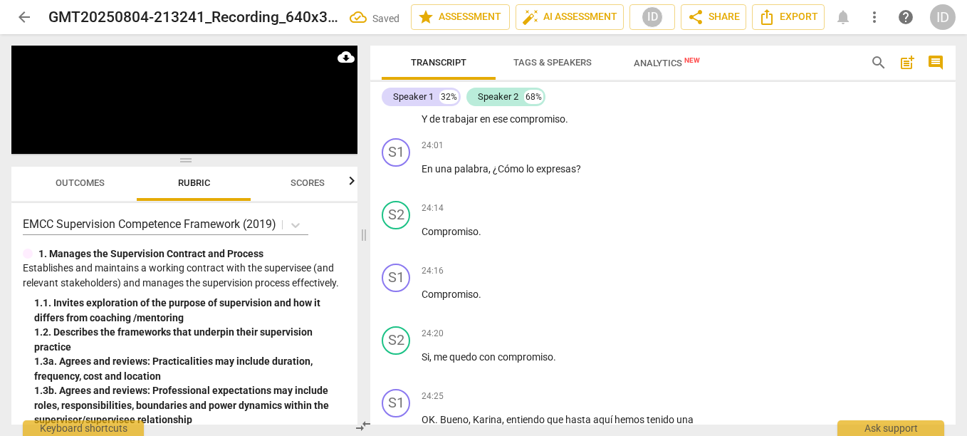
scroll to position [4611, 0]
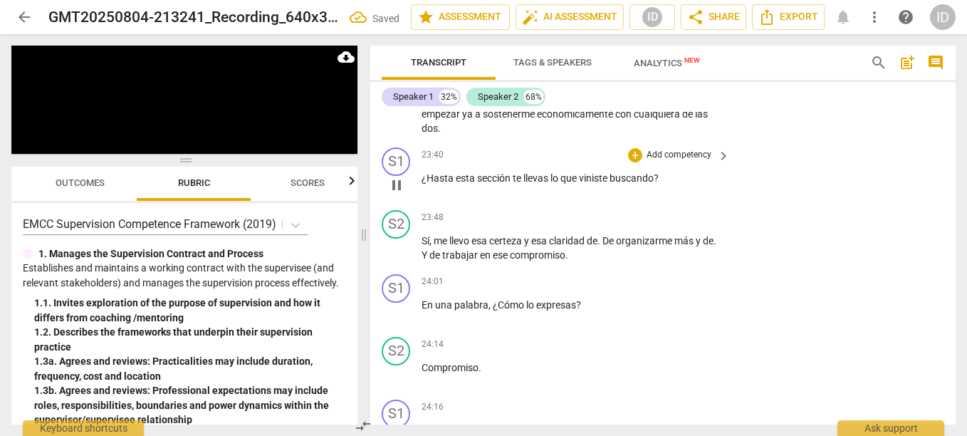
click at [494, 175] on span "sección" at bounding box center [495, 177] width 36 height 11
click at [488, 179] on span "seción" at bounding box center [492, 177] width 31 height 11
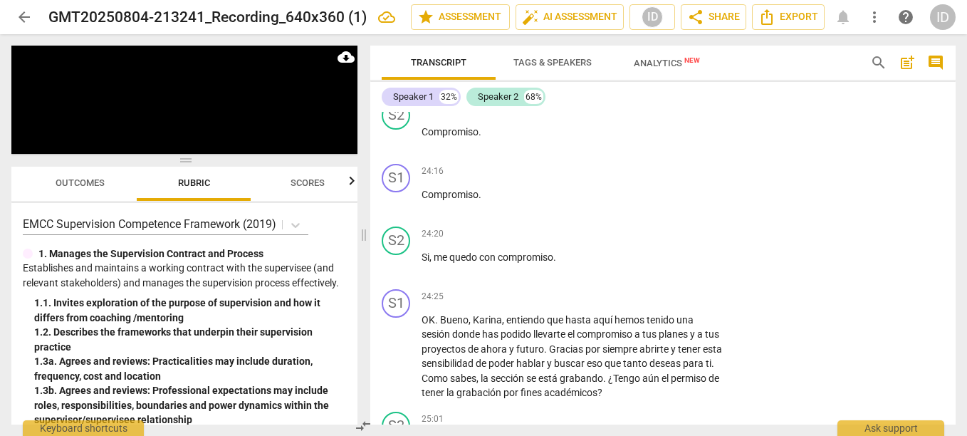
scroll to position [4860, 0]
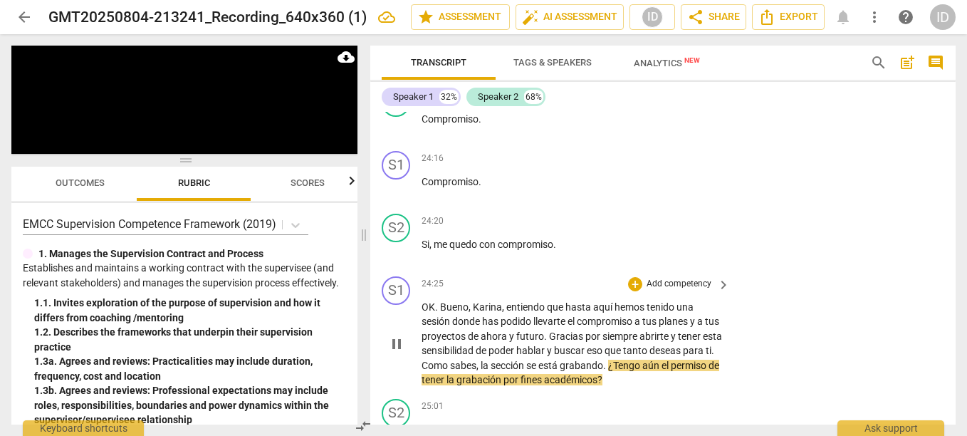
click at [526, 366] on span "sección" at bounding box center [509, 365] width 36 height 11
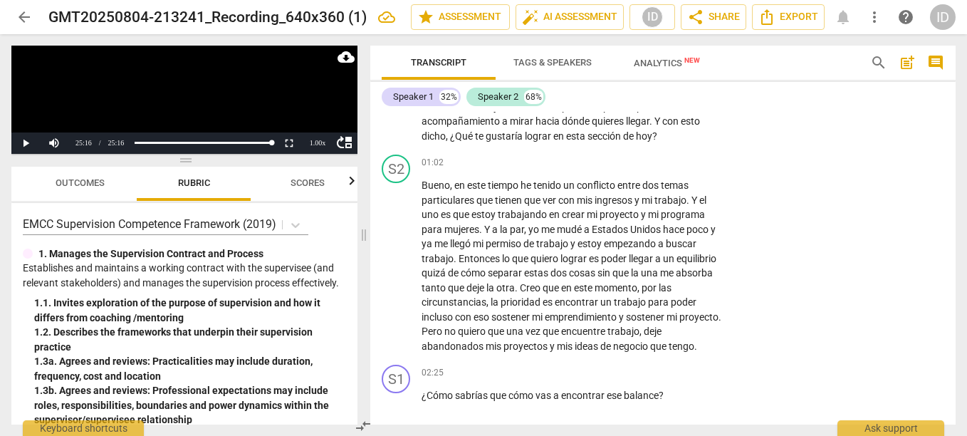
scroll to position [421, 0]
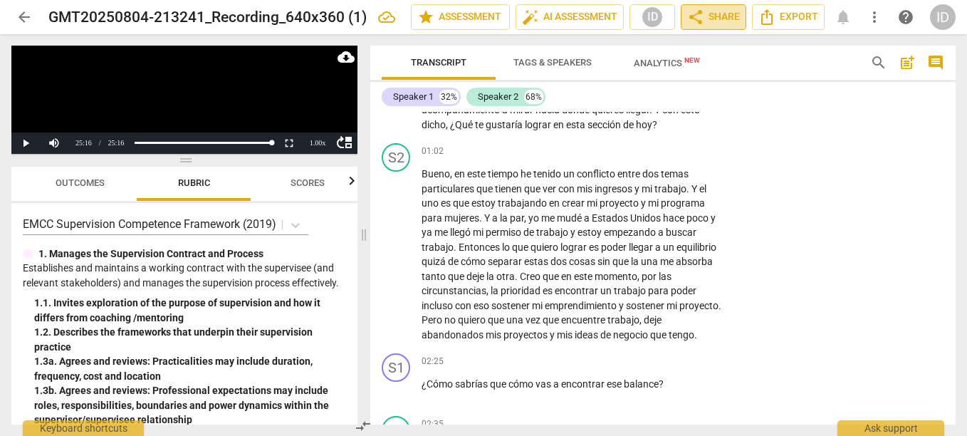
click at [707, 16] on span "share Share" at bounding box center [713, 17] width 53 height 17
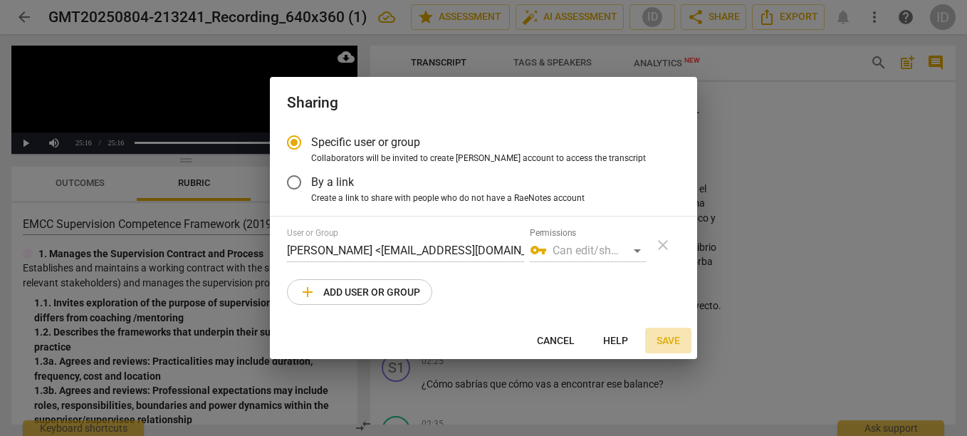
click at [661, 336] on span "Save" at bounding box center [669, 341] width 24 height 14
radio input "false"
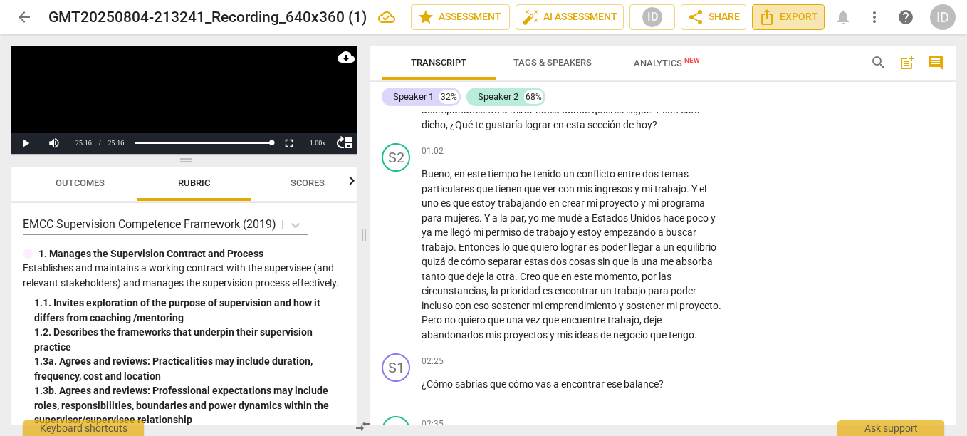
click at [783, 16] on span "Export" at bounding box center [789, 17] width 60 height 17
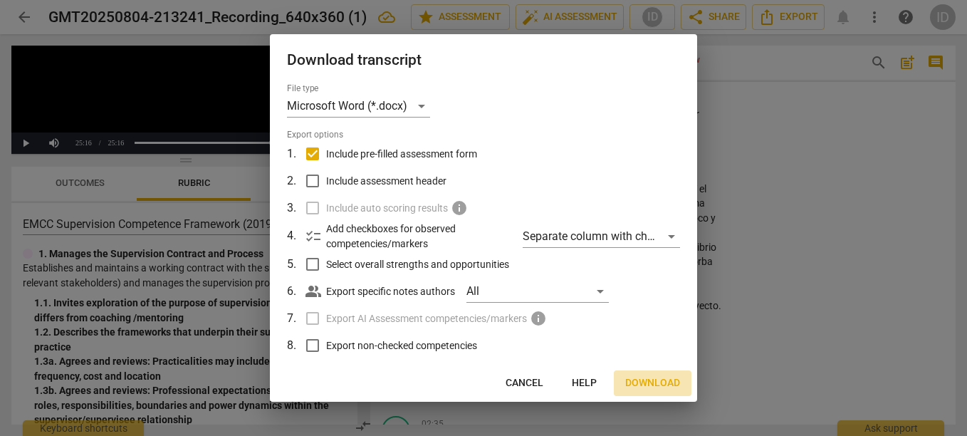
click at [648, 383] on span "Download" at bounding box center [652, 383] width 55 height 14
